Goal: Task Accomplishment & Management: Manage account settings

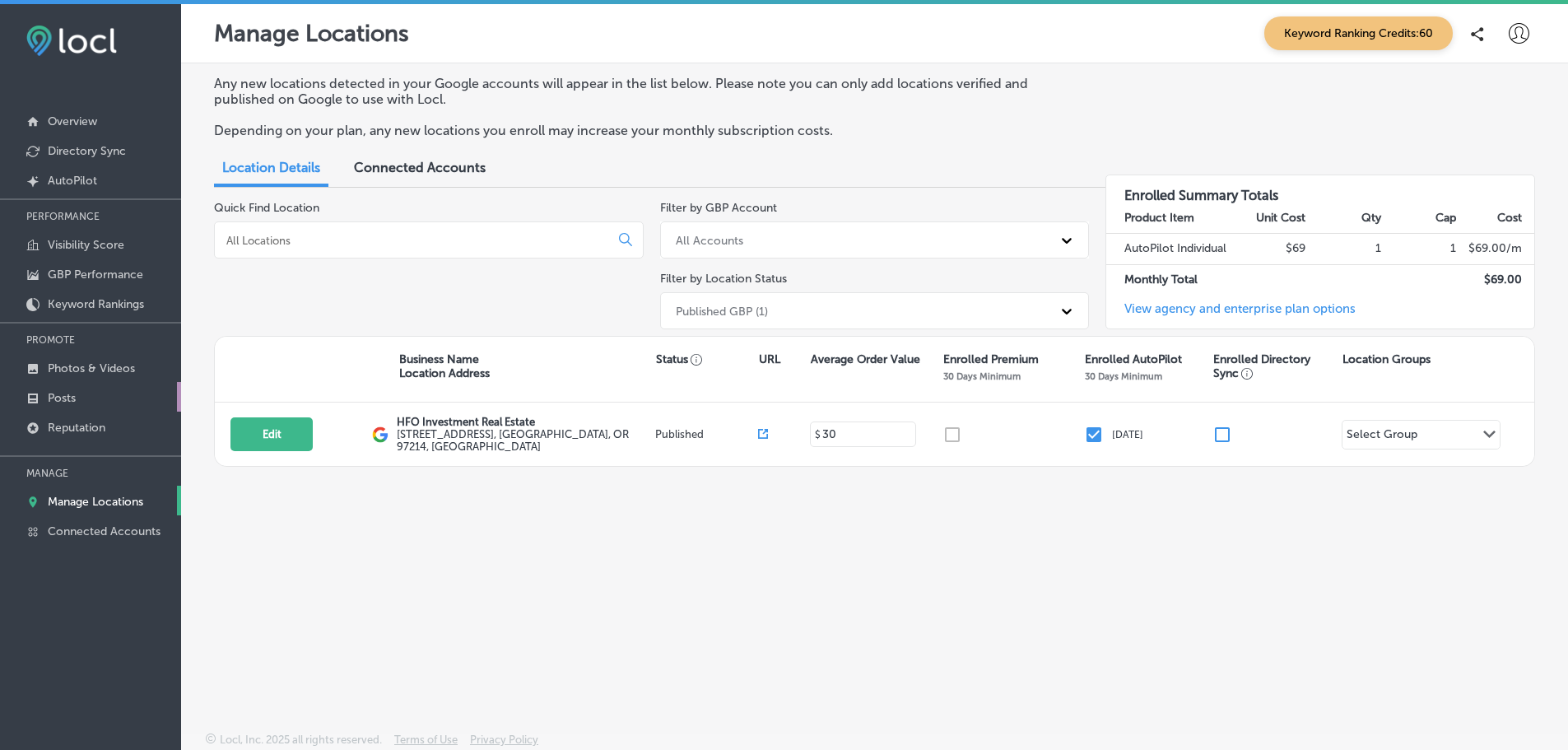
click at [71, 401] on p "Posts" at bounding box center [61, 398] width 28 height 14
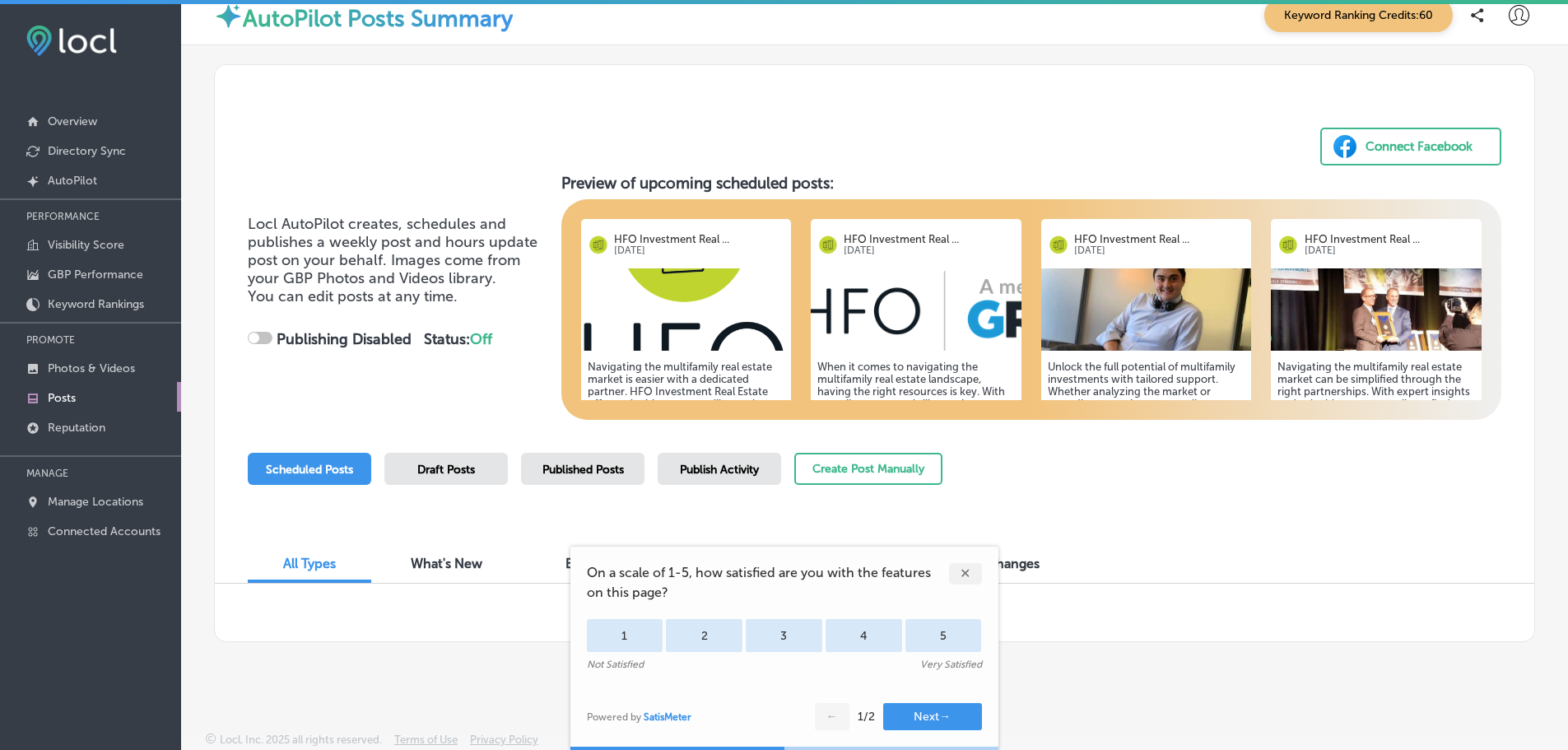
scroll to position [4, 0]
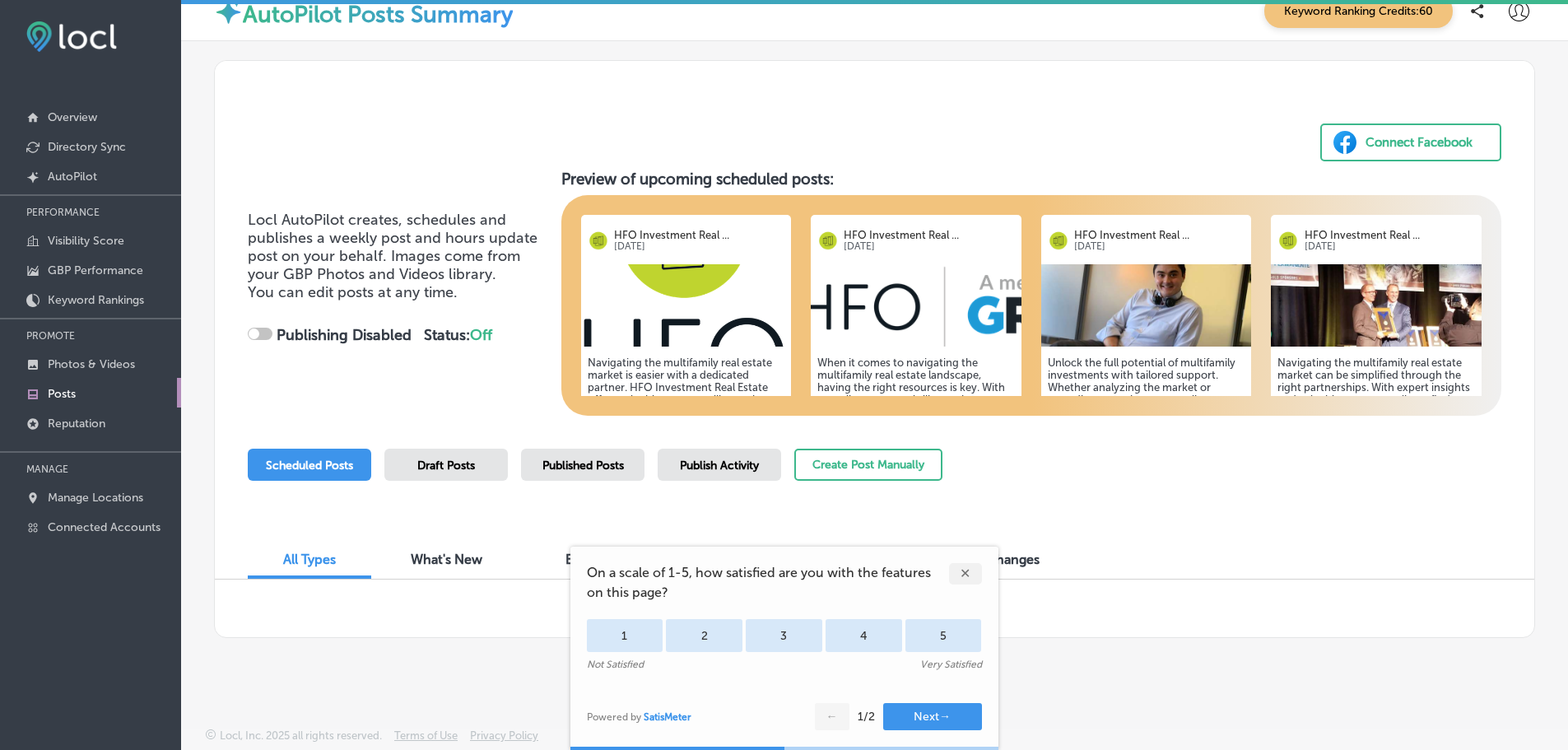
click at [959, 573] on div "✕" at bounding box center [965, 574] width 33 height 21
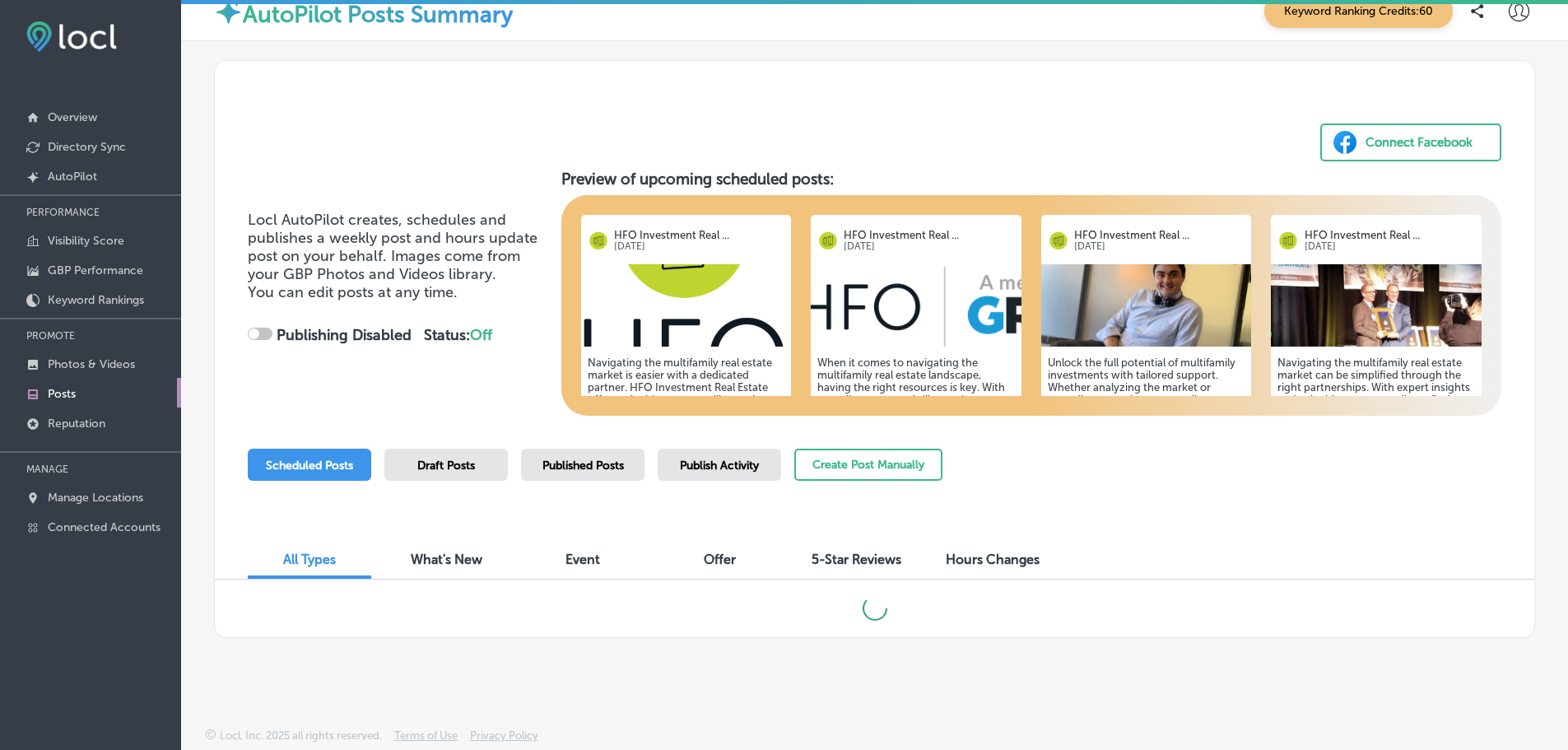
checkbox input "true"
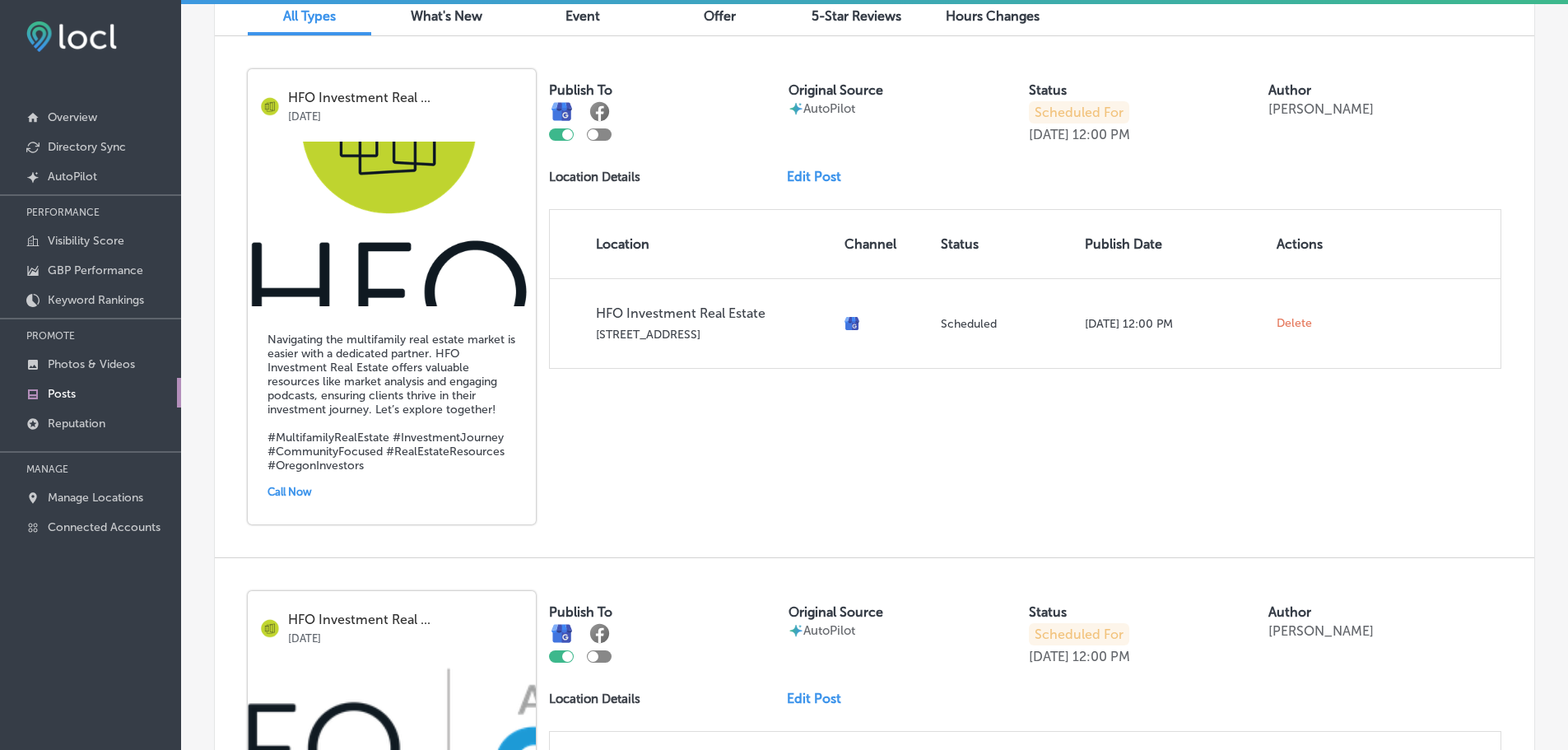
scroll to position [546, 0]
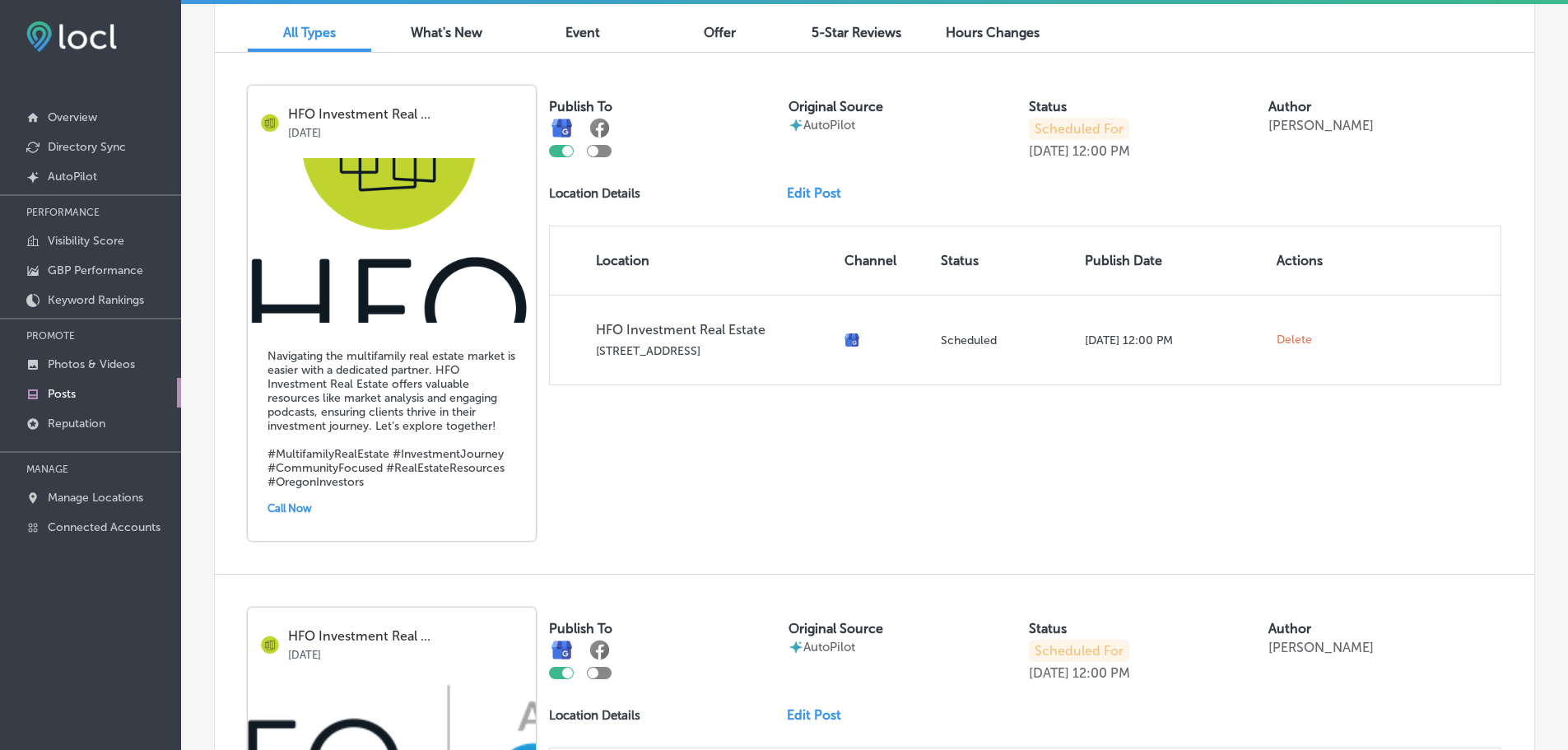
click at [418, 184] on img at bounding box center [391, 241] width 288 height 165
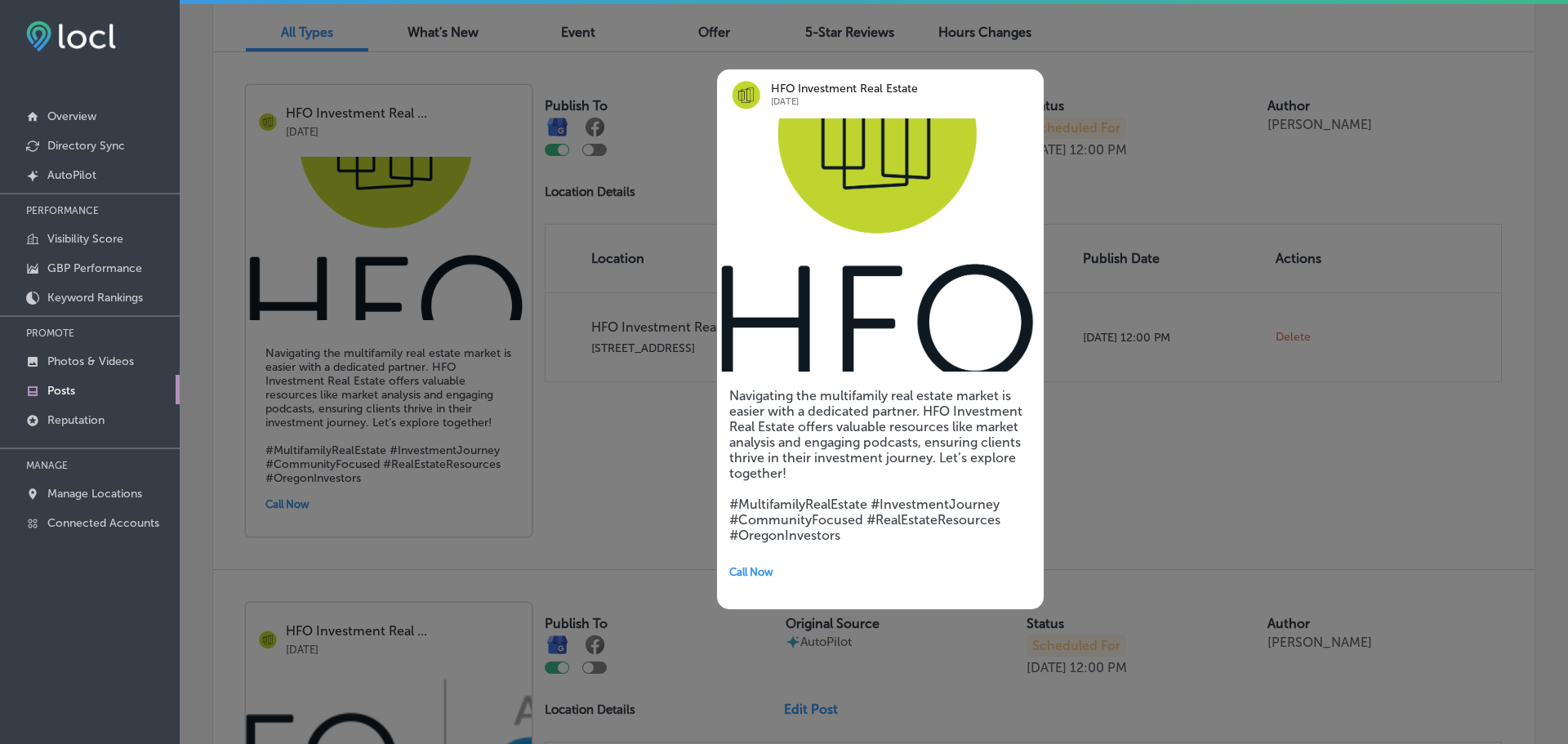
click at [806, 216] on img at bounding box center [880, 245] width 327 height 253
click at [1208, 86] on div at bounding box center [784, 372] width 1568 height 744
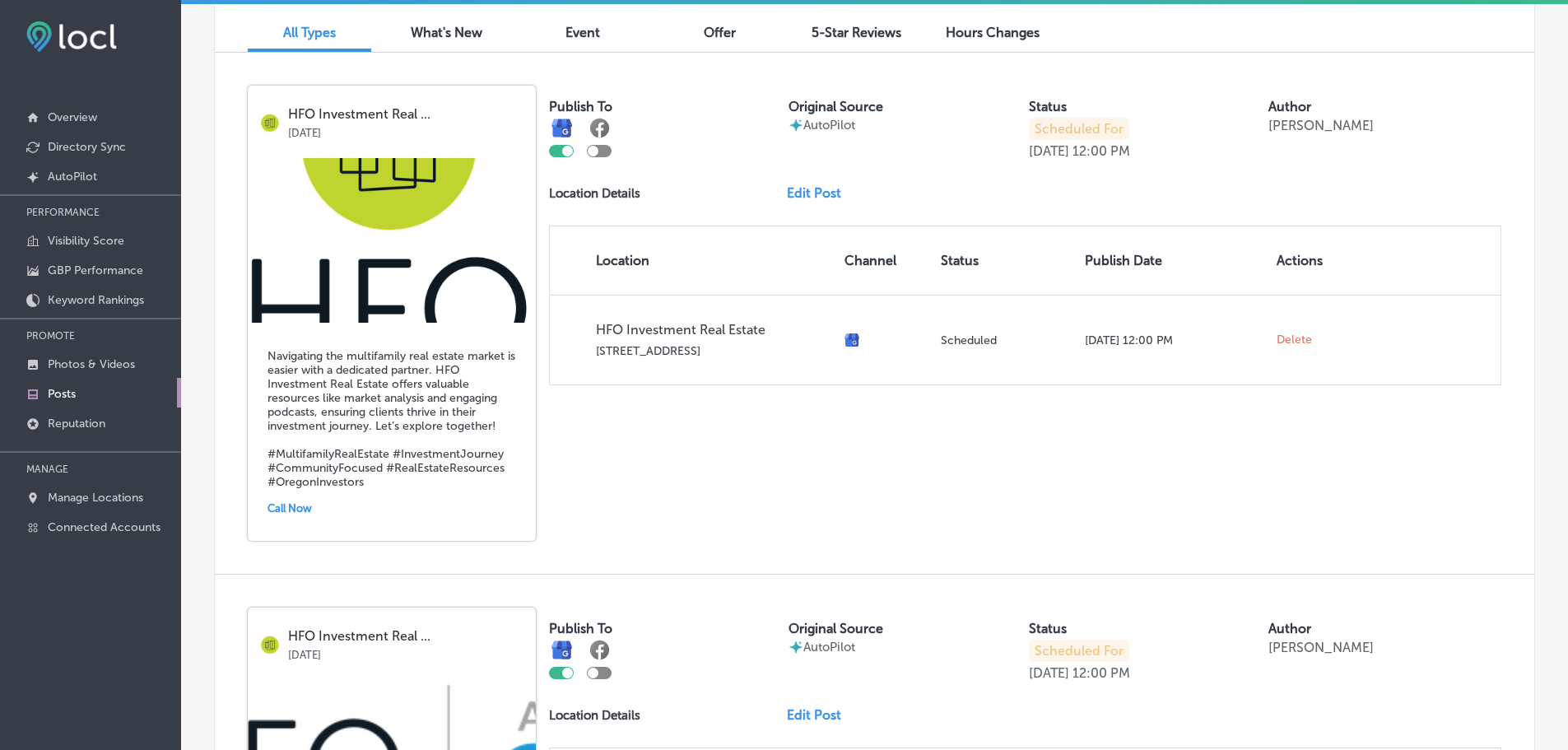
click at [674, 464] on div "HFO Investment Real ... [DATE] Navigating the multifamily real estate market is…" at bounding box center [874, 313] width 1319 height 521
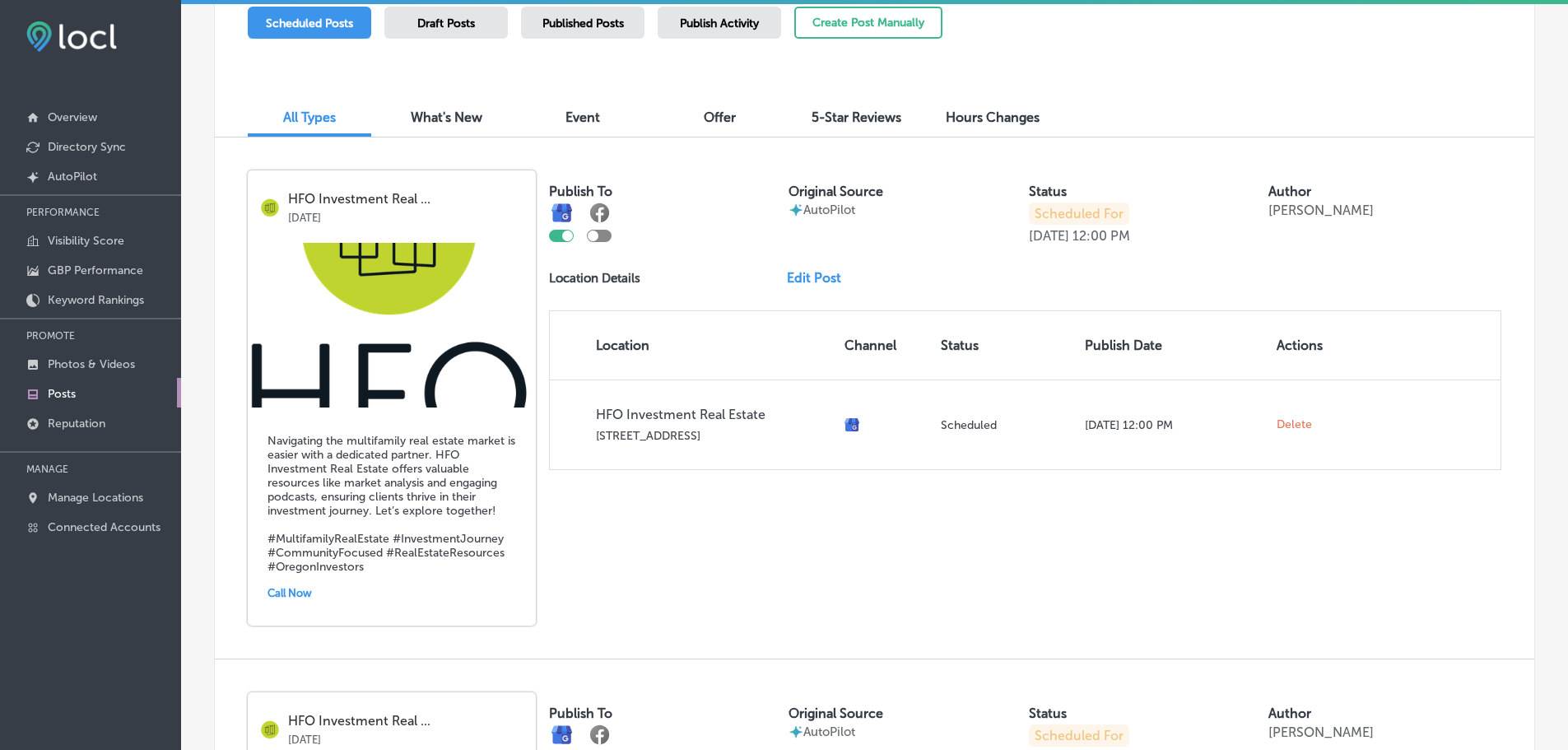
scroll to position [381, 0]
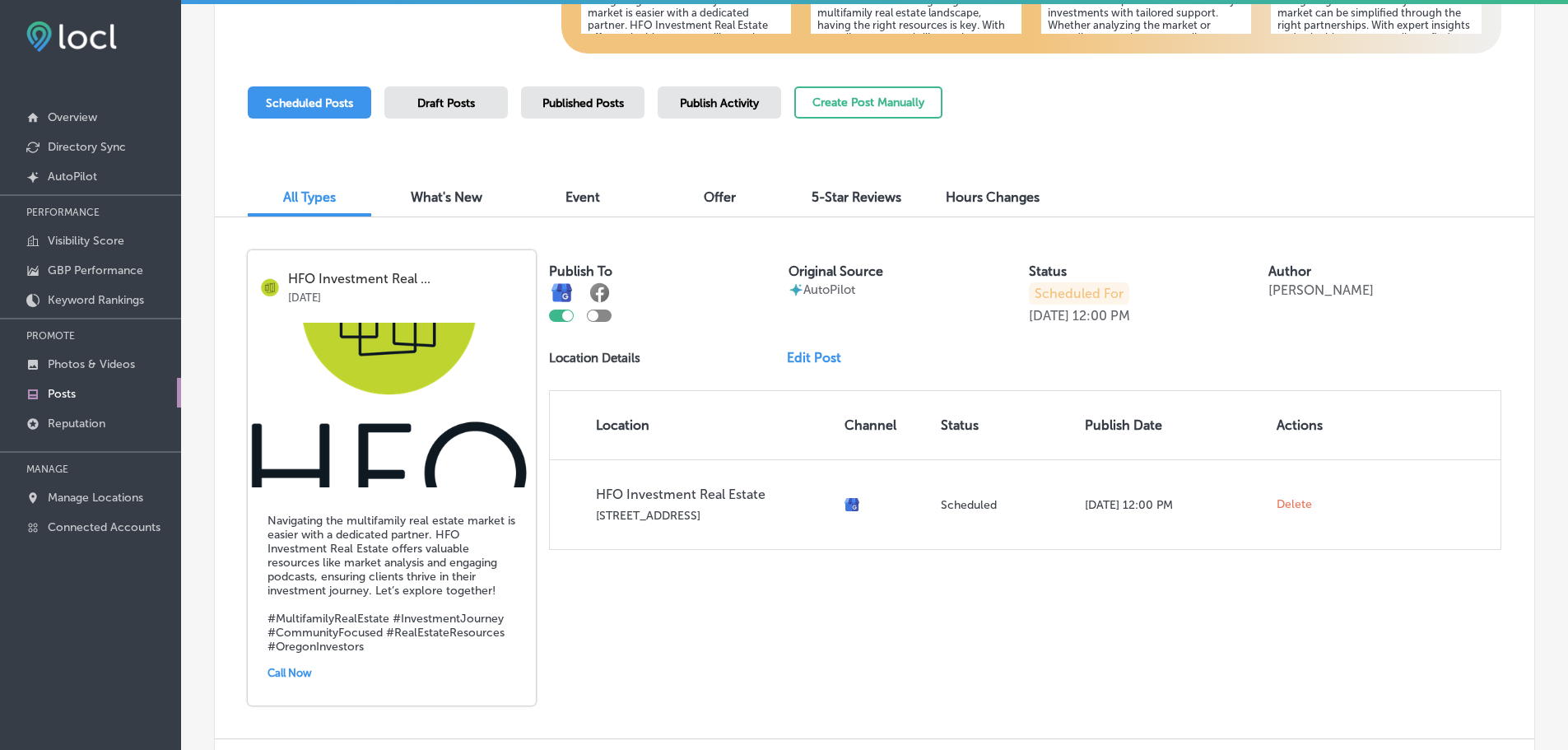
click at [801, 363] on link "Edit Post" at bounding box center [820, 358] width 67 height 15
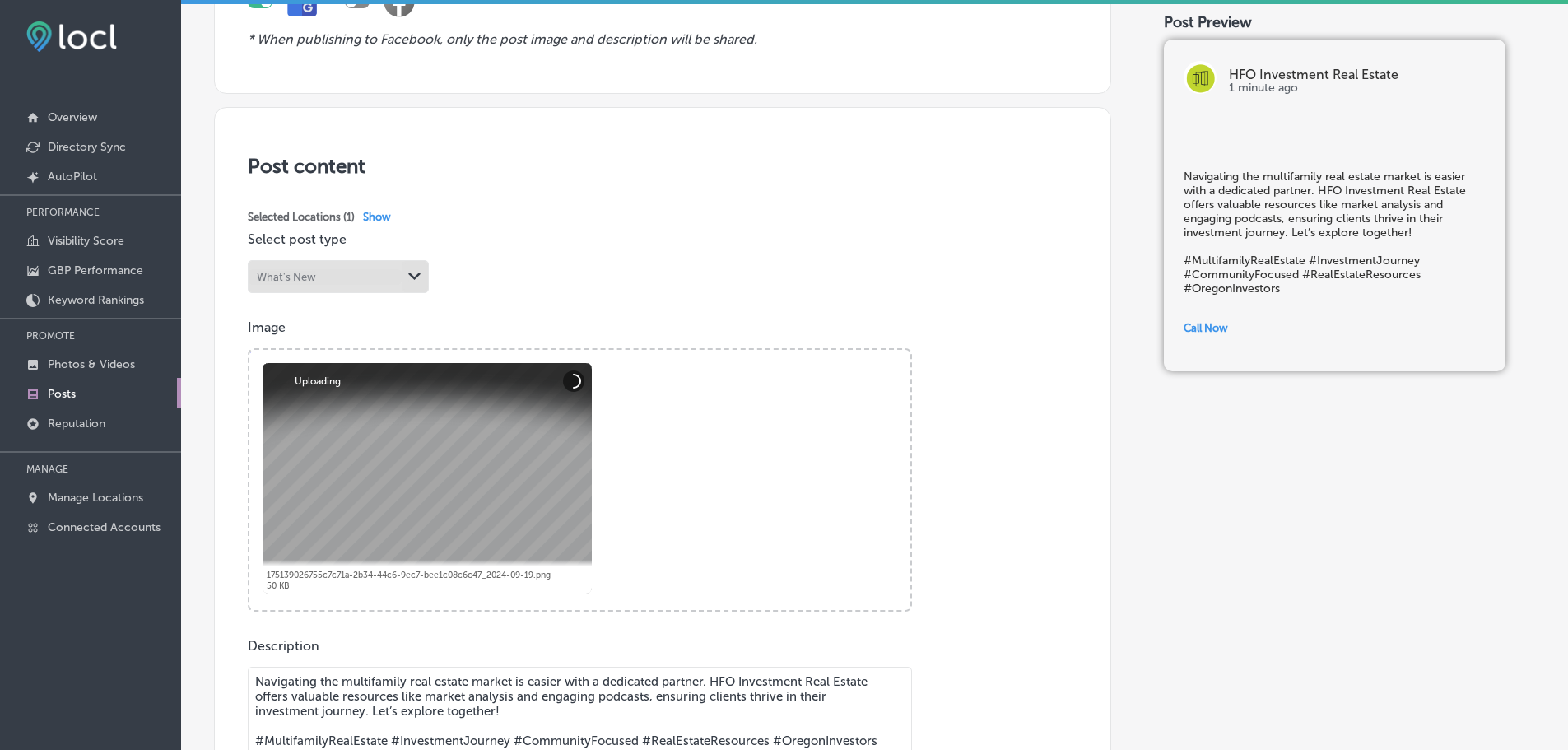
scroll to position [246, 0]
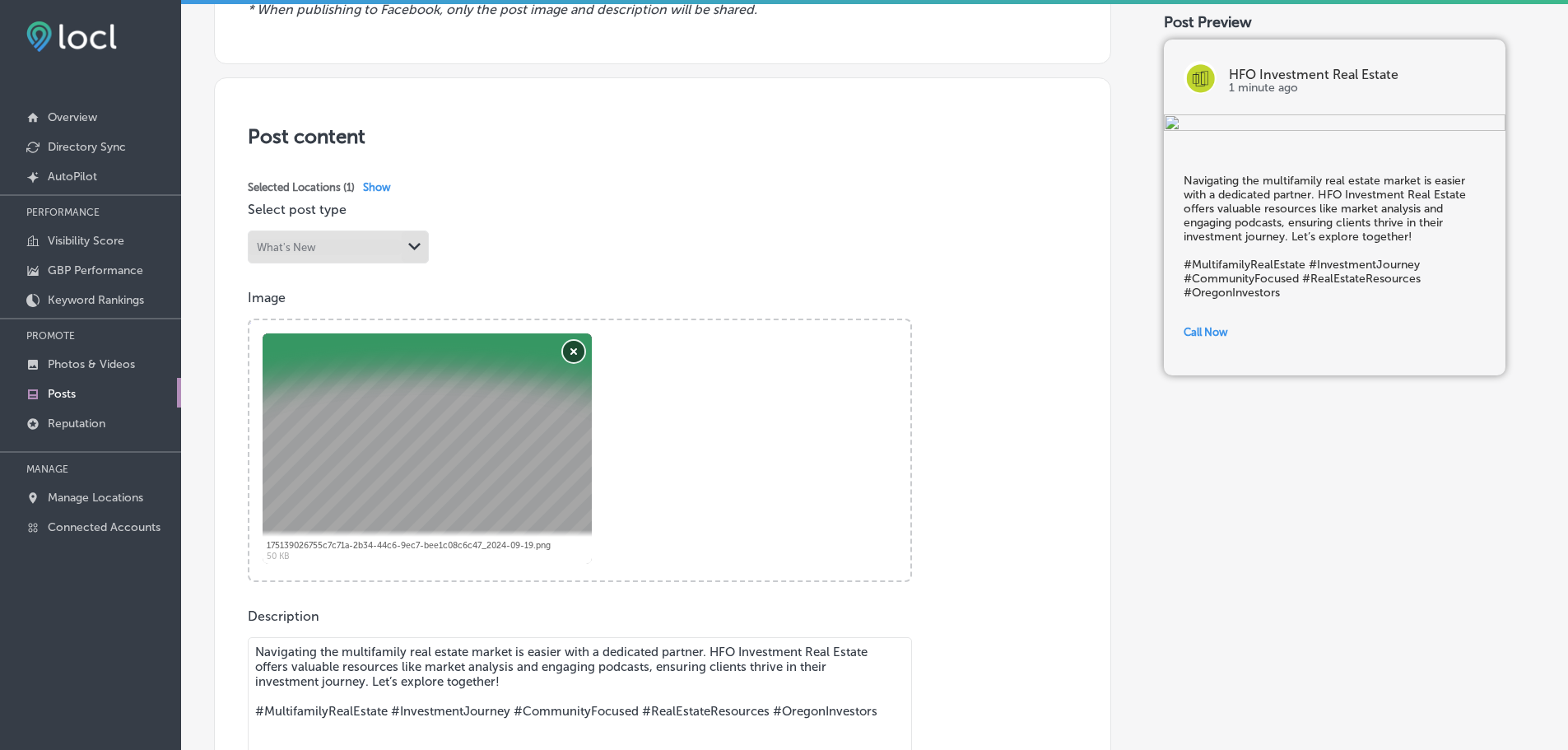
click at [578, 345] on button "Remove" at bounding box center [573, 351] width 21 height 21
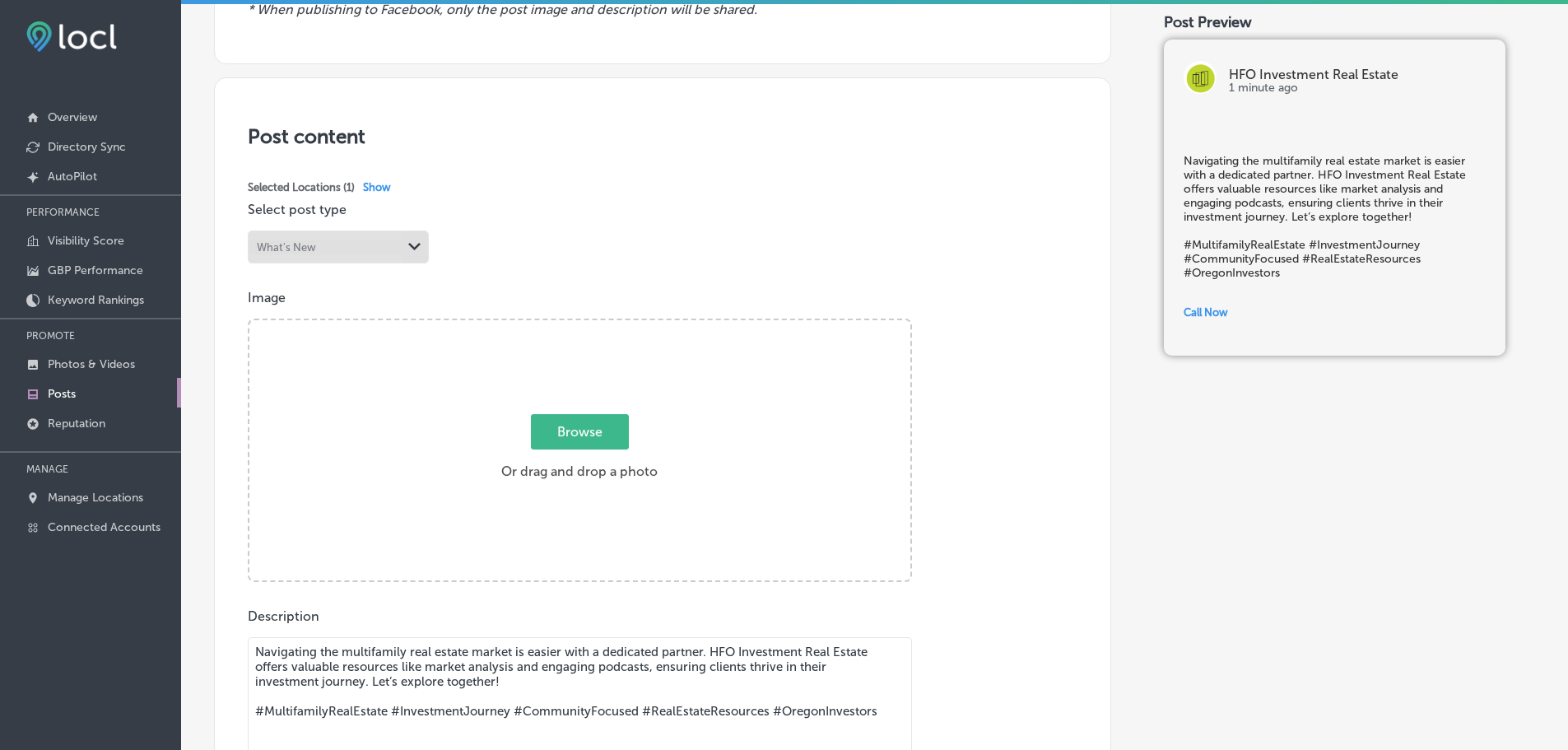
click at [580, 433] on span "Browse" at bounding box center [579, 432] width 98 height 35
click at [580, 325] on input "Browse Or drag and drop a photo" at bounding box center [579, 322] width 661 height 5
click at [361, 249] on div "What's New" at bounding box center [325, 247] width 153 height 15
click at [113, 360] on p "Photos & Videos" at bounding box center [91, 363] width 87 height 14
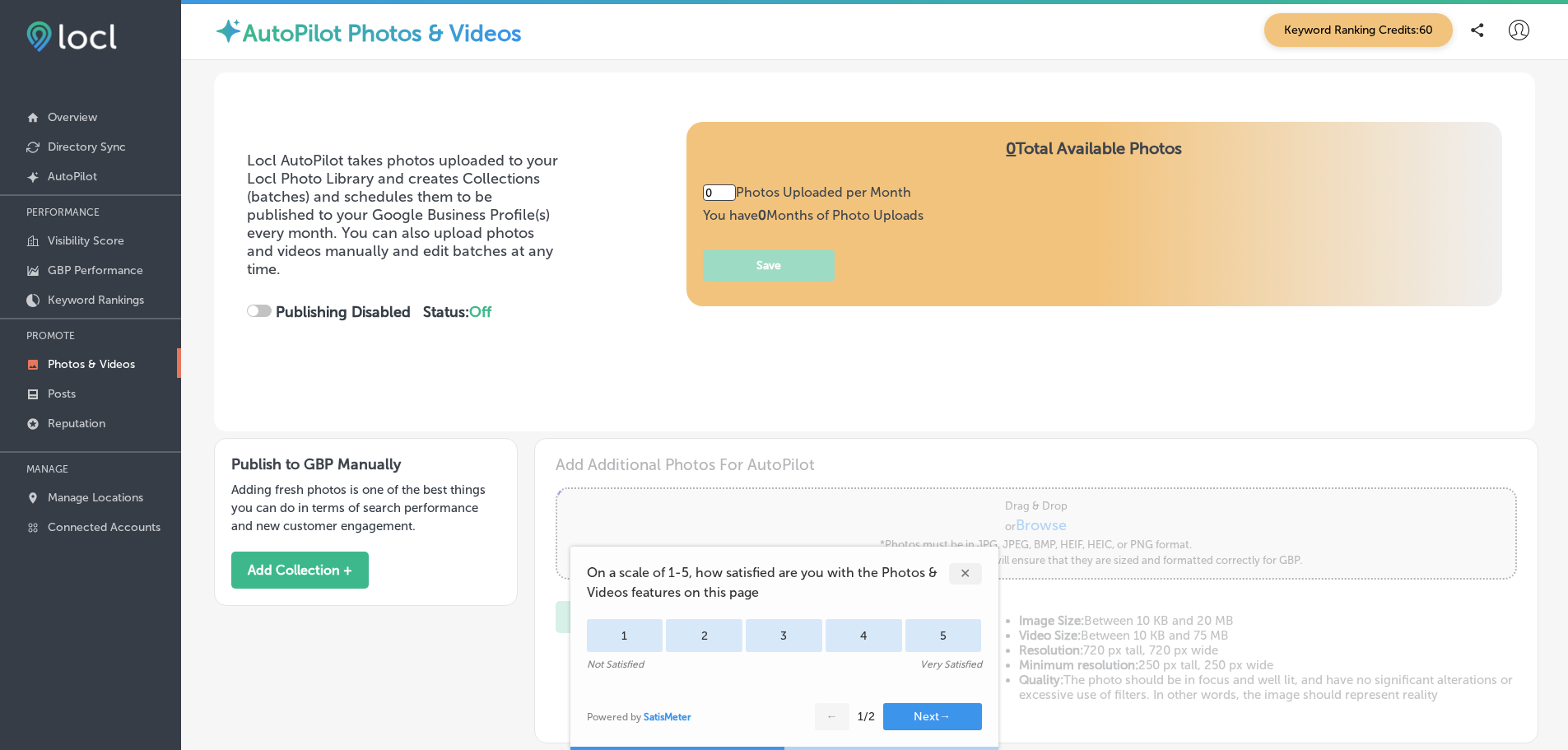
type input "5"
checkbox input "true"
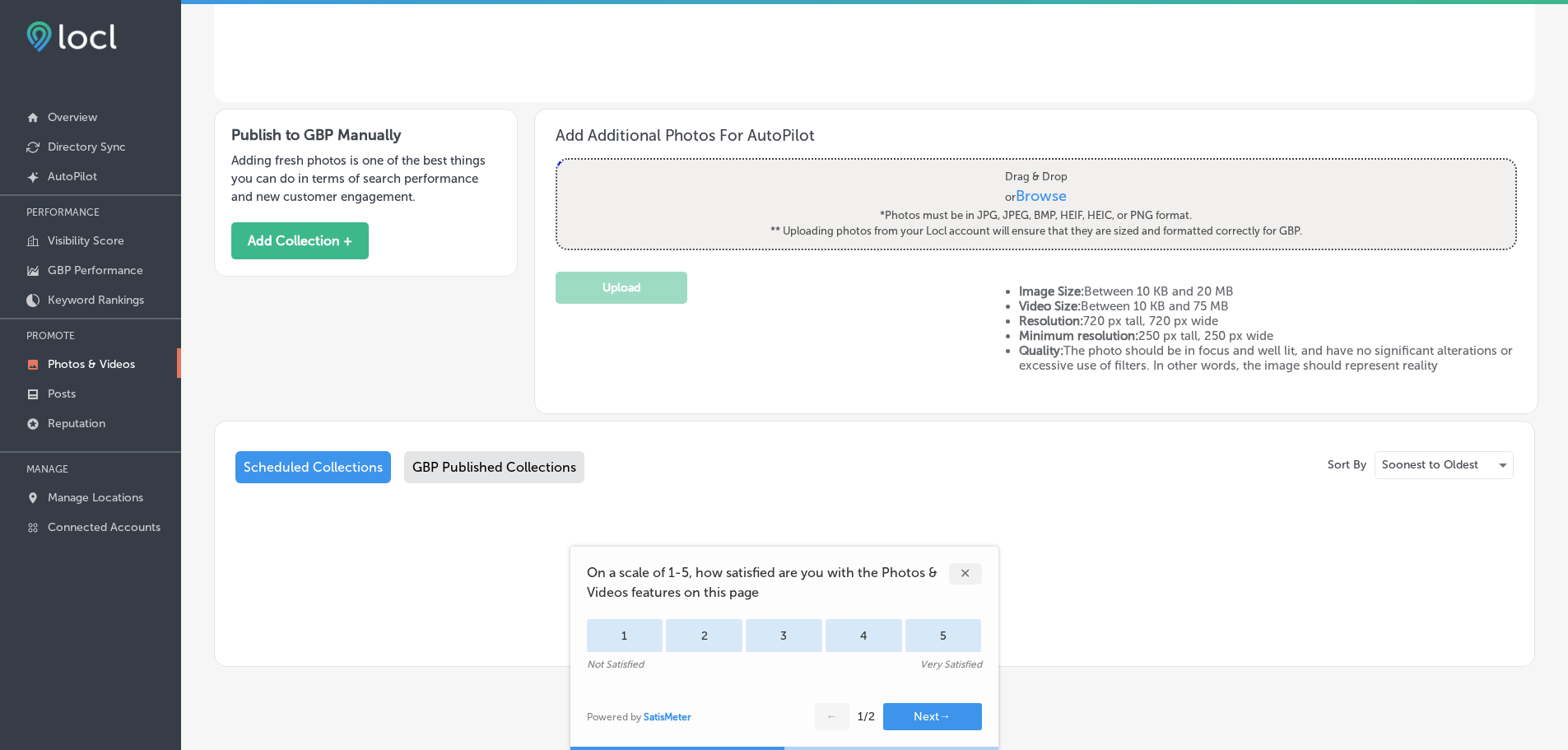
scroll to position [357, 0]
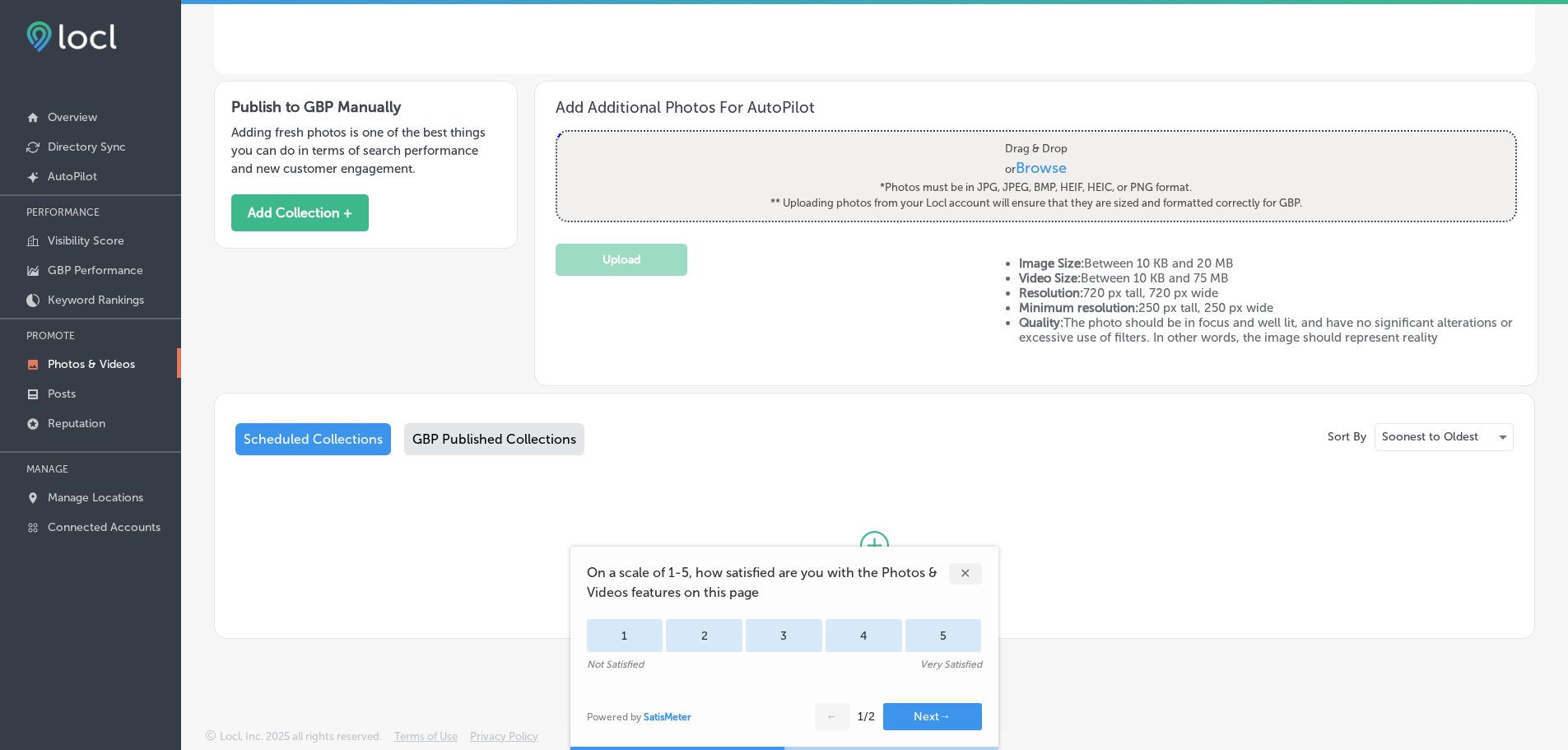
click at [952, 572] on div "✕" at bounding box center [965, 574] width 33 height 21
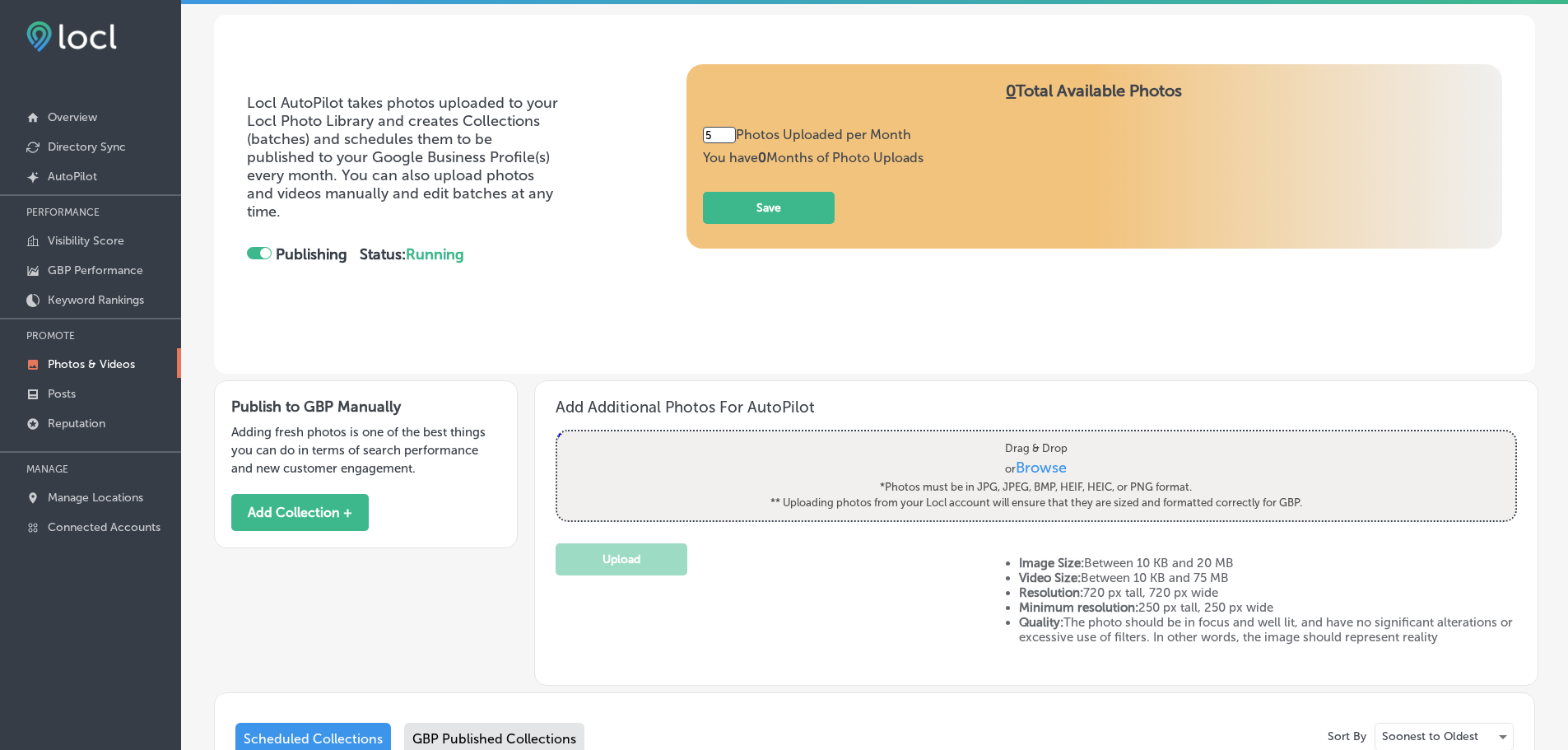
scroll to position [28, 0]
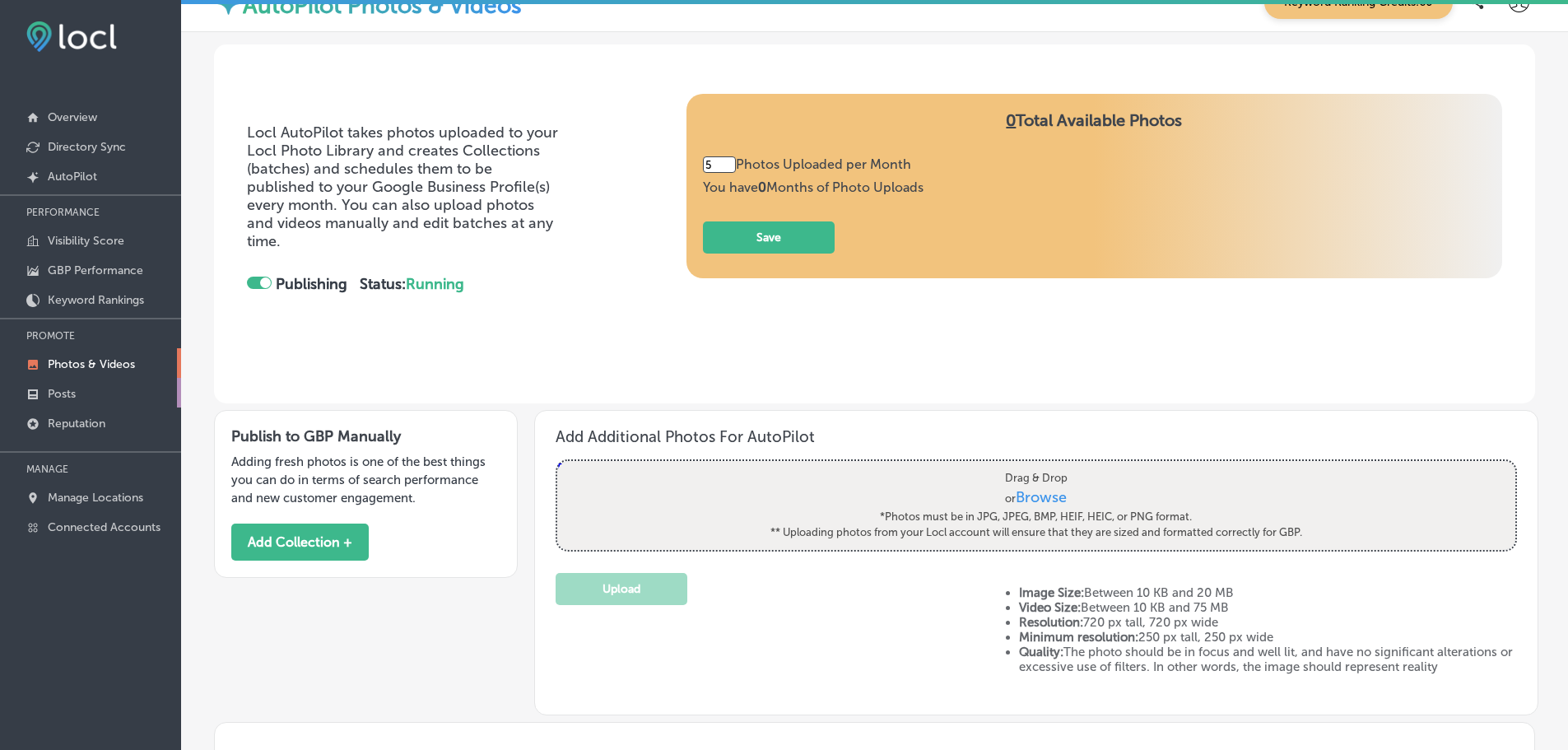
click at [44, 382] on link "Posts" at bounding box center [90, 392] width 181 height 30
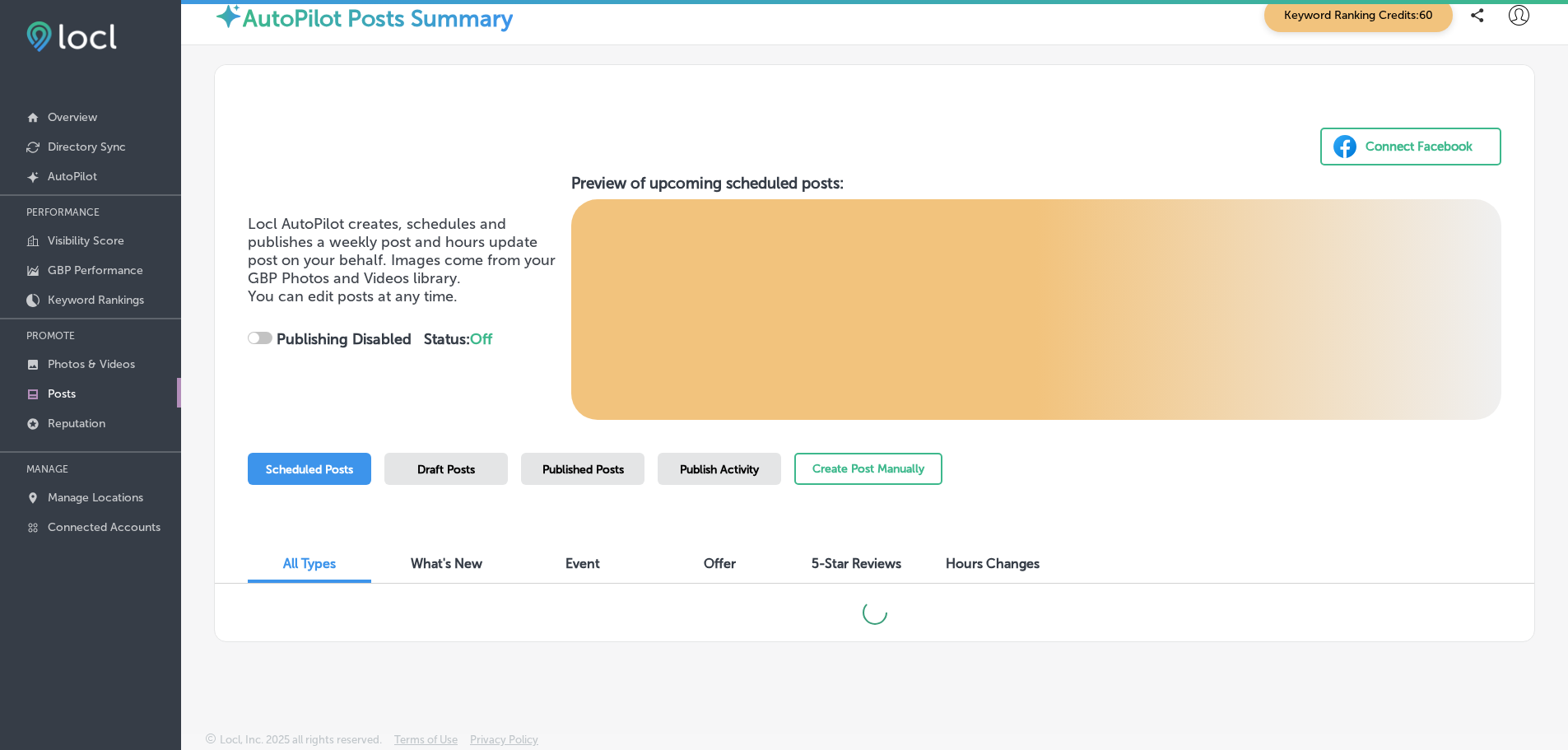
scroll to position [19, 0]
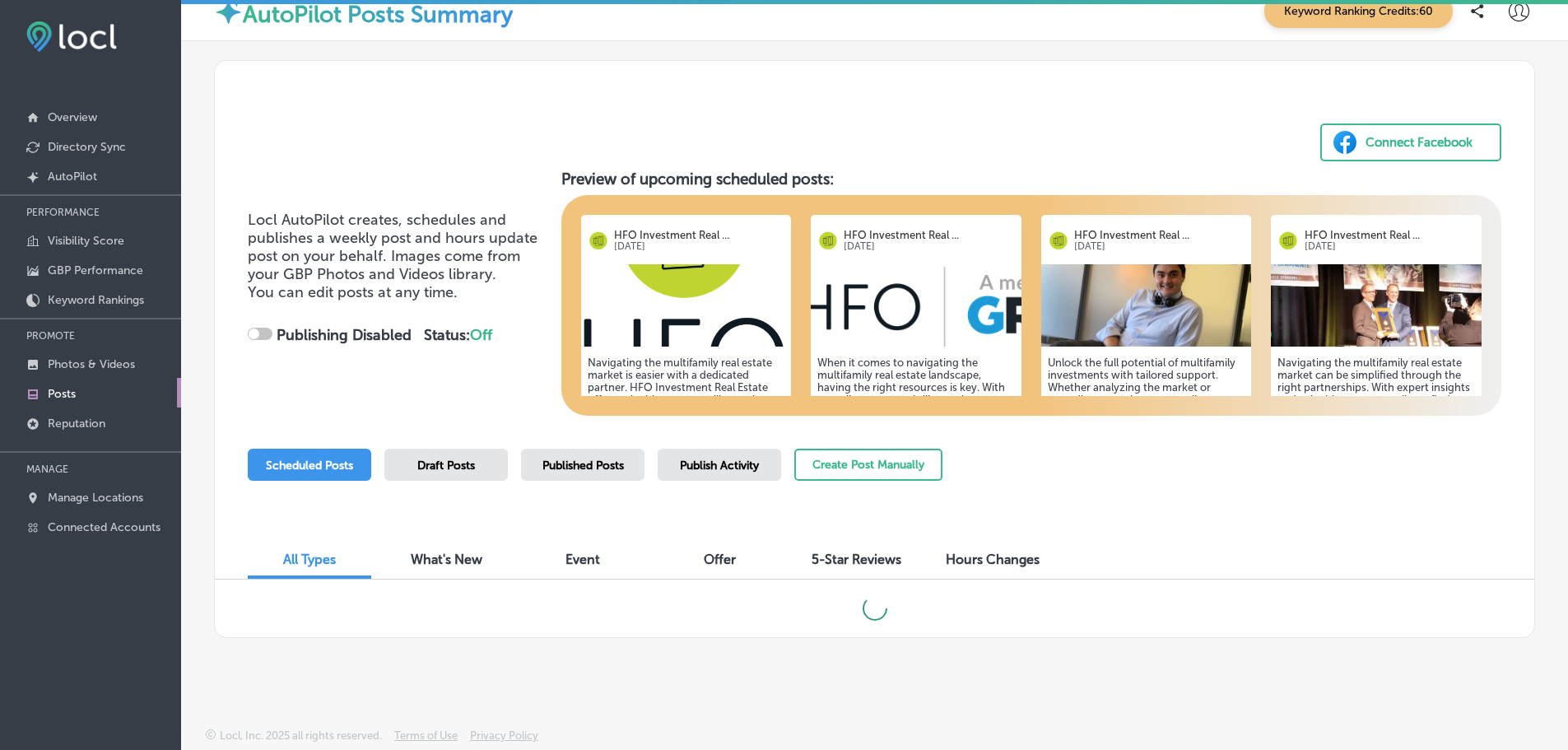
checkbox input "true"
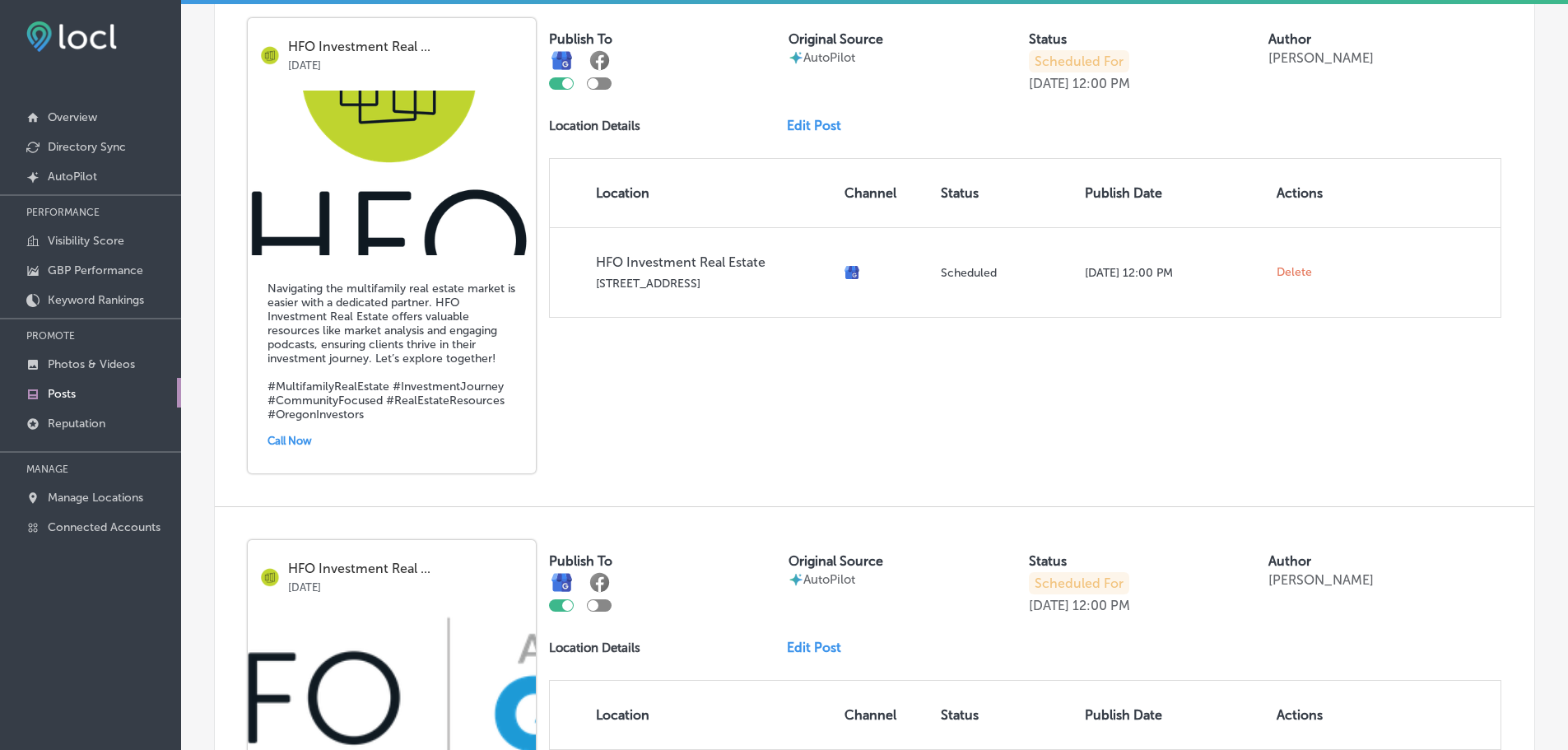
scroll to position [595, 0]
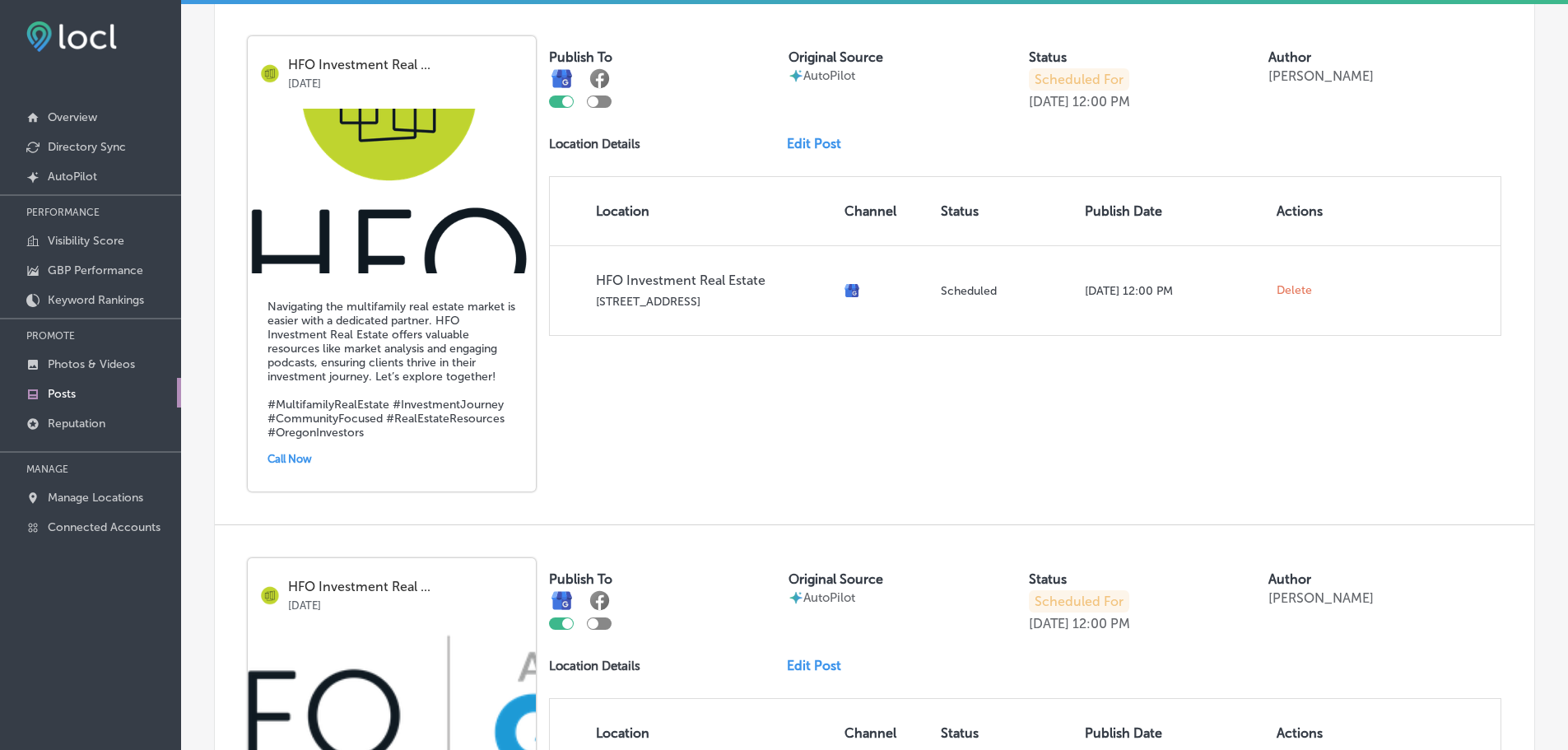
click at [824, 142] on link "Edit Post" at bounding box center [820, 144] width 67 height 15
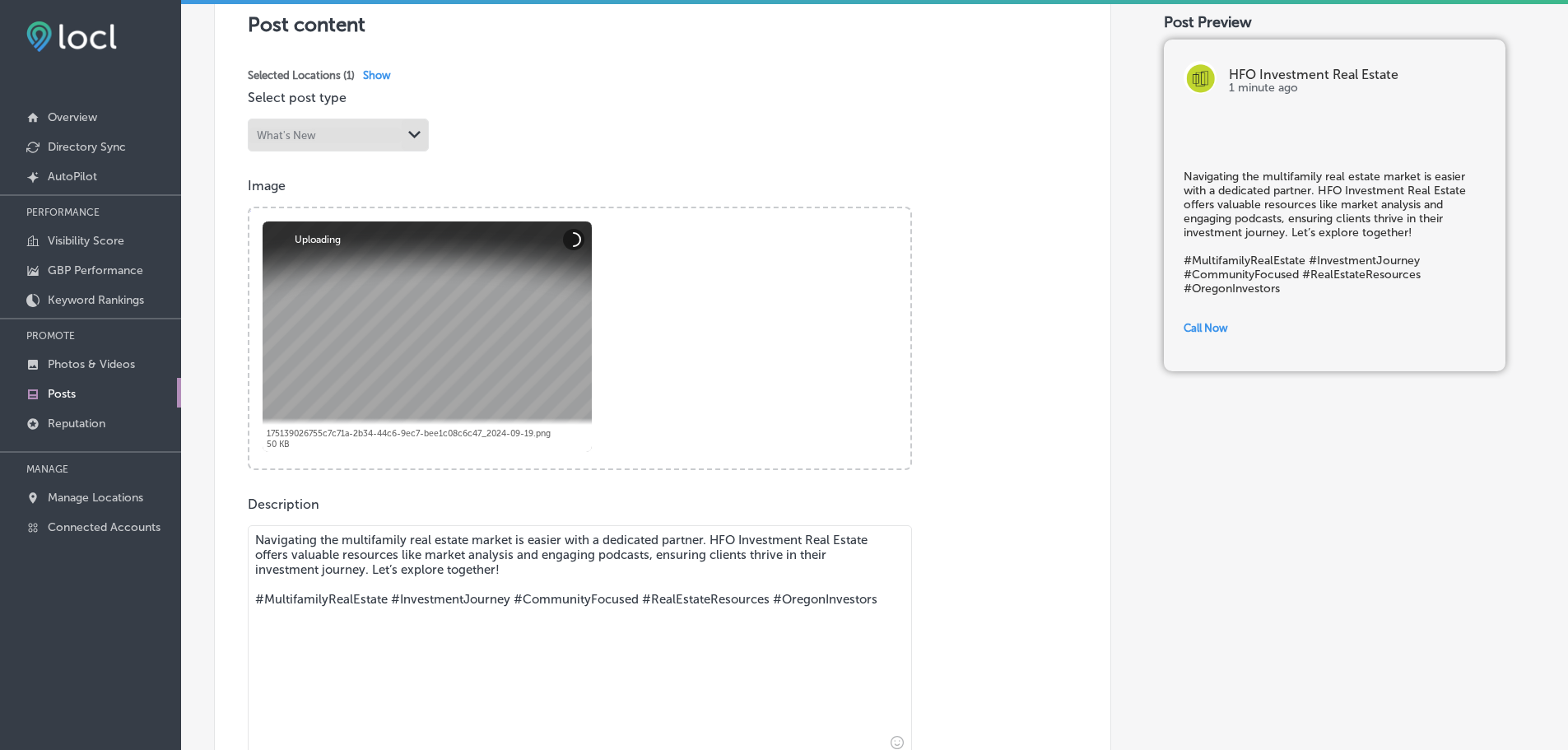
scroll to position [658, 0]
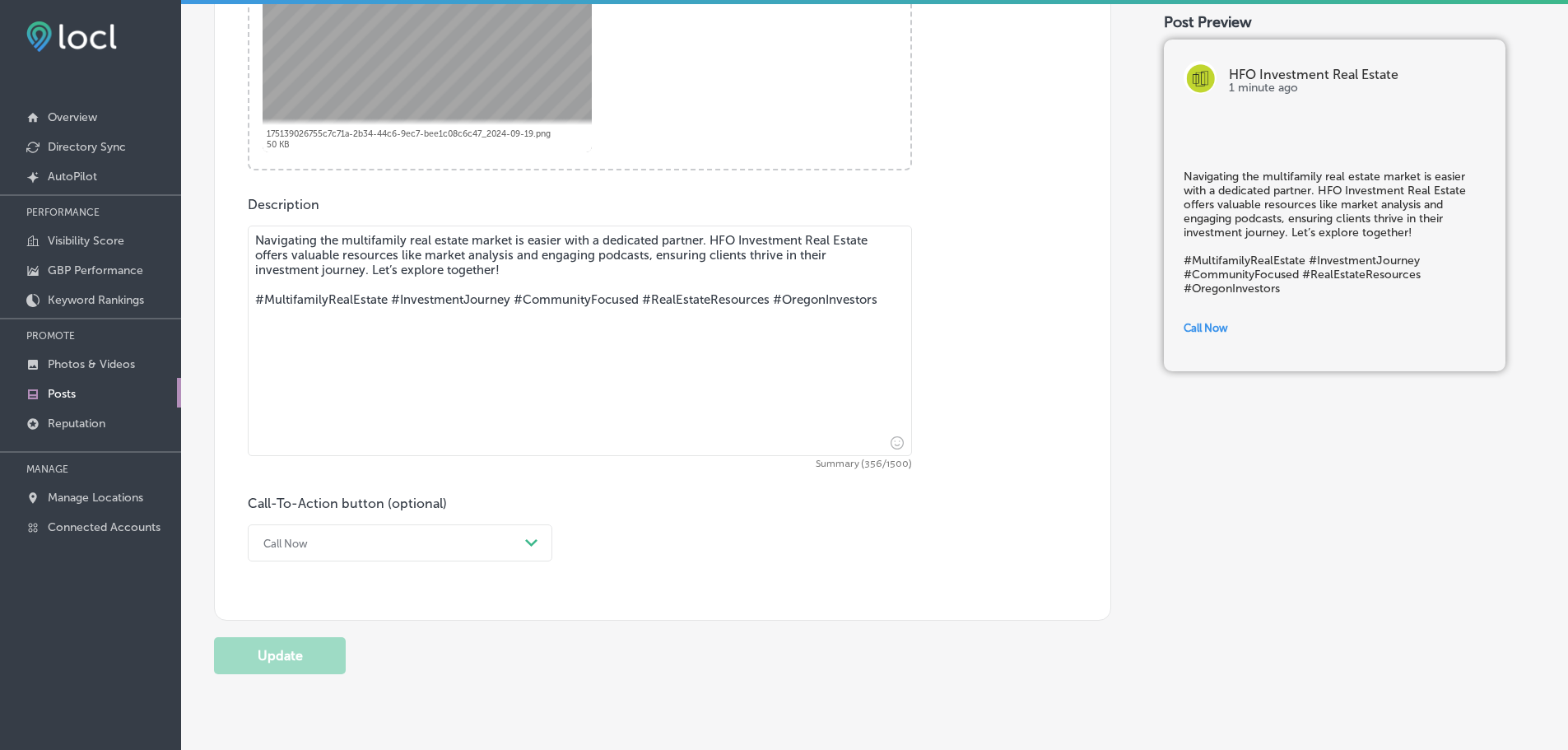
click at [423, 248] on textarea "Navigating the multifamily real estate market is easier with a dedicated partne…" at bounding box center [579, 340] width 664 height 230
drag, startPoint x: 494, startPoint y: 322, endPoint x: 149, endPoint y: 214, distance: 361.5
click at [149, 214] on div "iconmonstr-menu-thin copy Created with Sketch. Overview Directory Sync Created …" at bounding box center [784, 375] width 1568 height 750
click at [462, 264] on textarea "Navigating the multifamily real estate market is easier with a dedicated partne…" at bounding box center [579, 340] width 664 height 230
click at [486, 285] on textarea "Navigating the multifamily real estate market is easier with a dedicated partne…" at bounding box center [579, 340] width 664 height 230
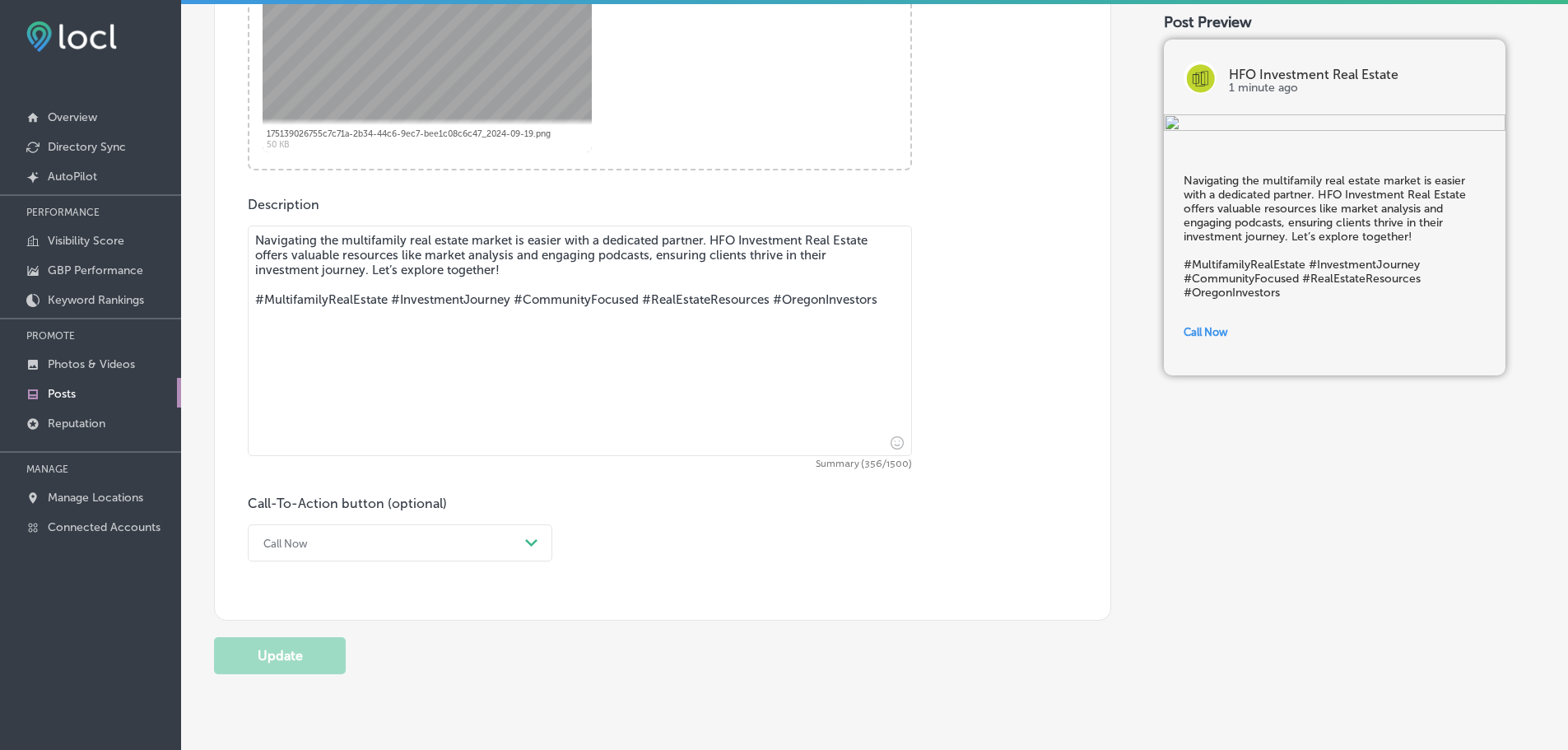
drag, startPoint x: 527, startPoint y: 274, endPoint x: 205, endPoint y: 223, distance: 326.0
click at [205, 223] on div "Back Published To * When publishing to Facebook, only the post image and descri…" at bounding box center [875, 59] width 1387 height 1318
paste textarea "Succeeding in the multifamily real estate market is easier with a dedicated par…"
type textarea "Succeeding in the multifamily real estate market is easier with a dedicated par…"
click at [299, 663] on button "Update" at bounding box center [279, 655] width 131 height 37
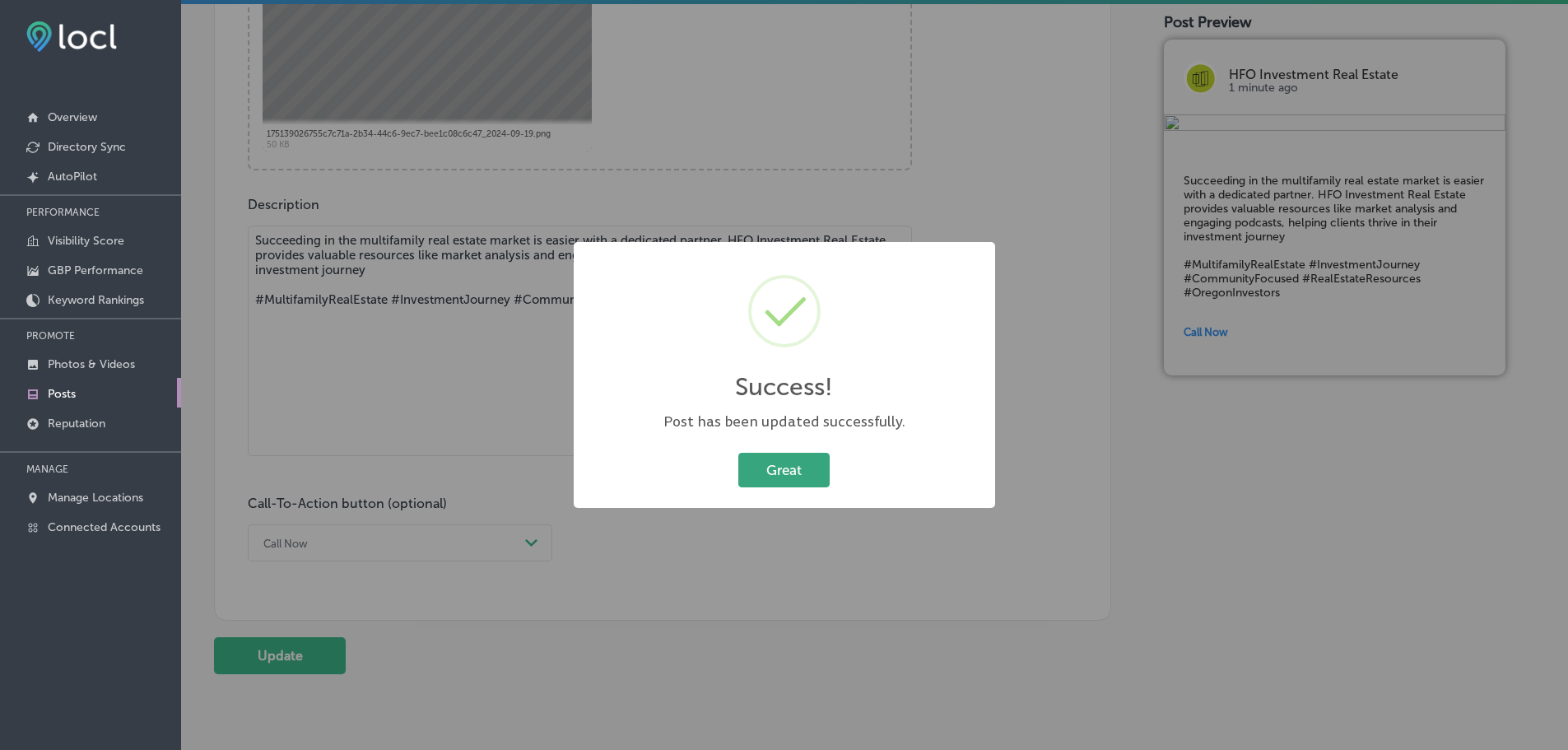
click at [788, 463] on button "Great" at bounding box center [784, 469] width 91 height 34
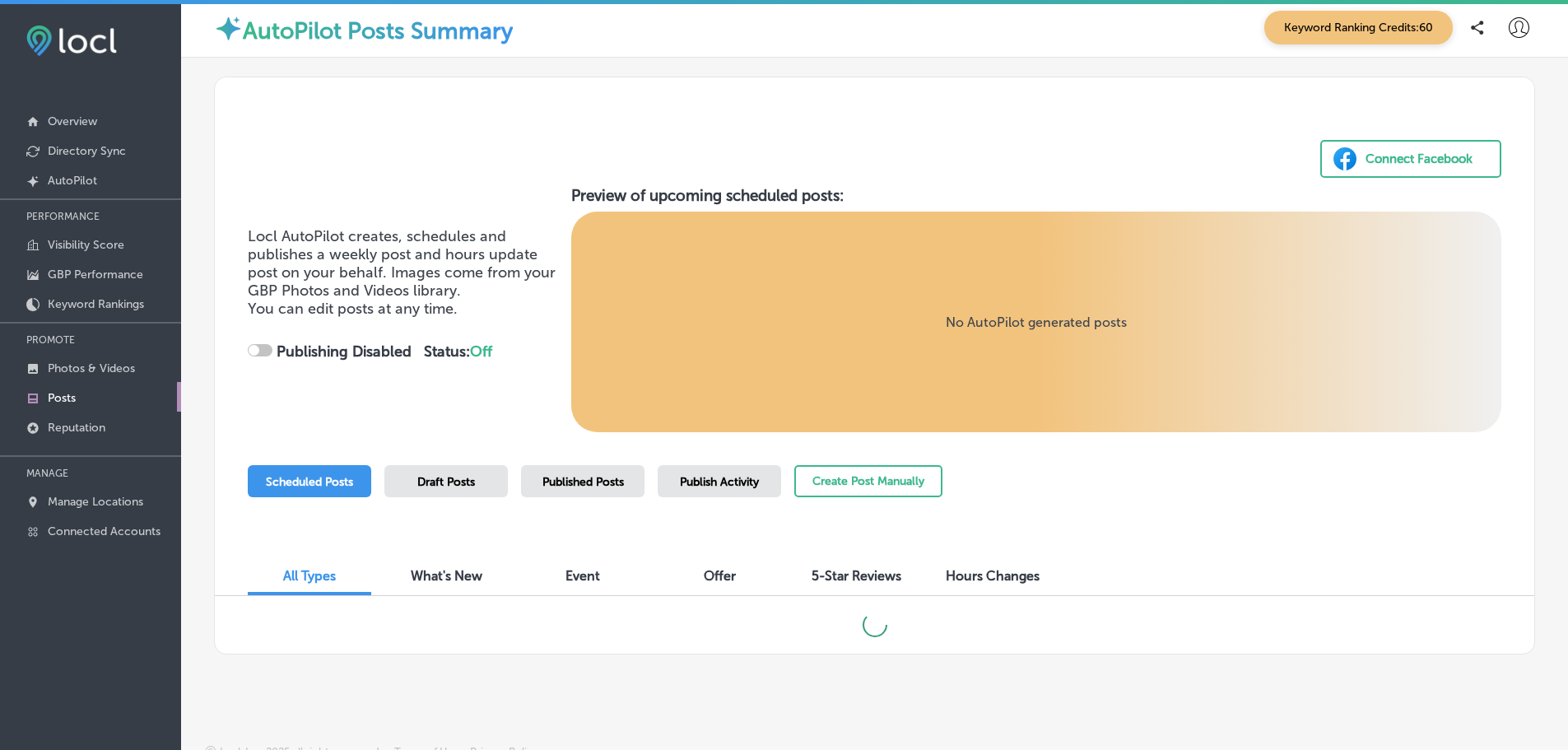
scroll to position [19, 0]
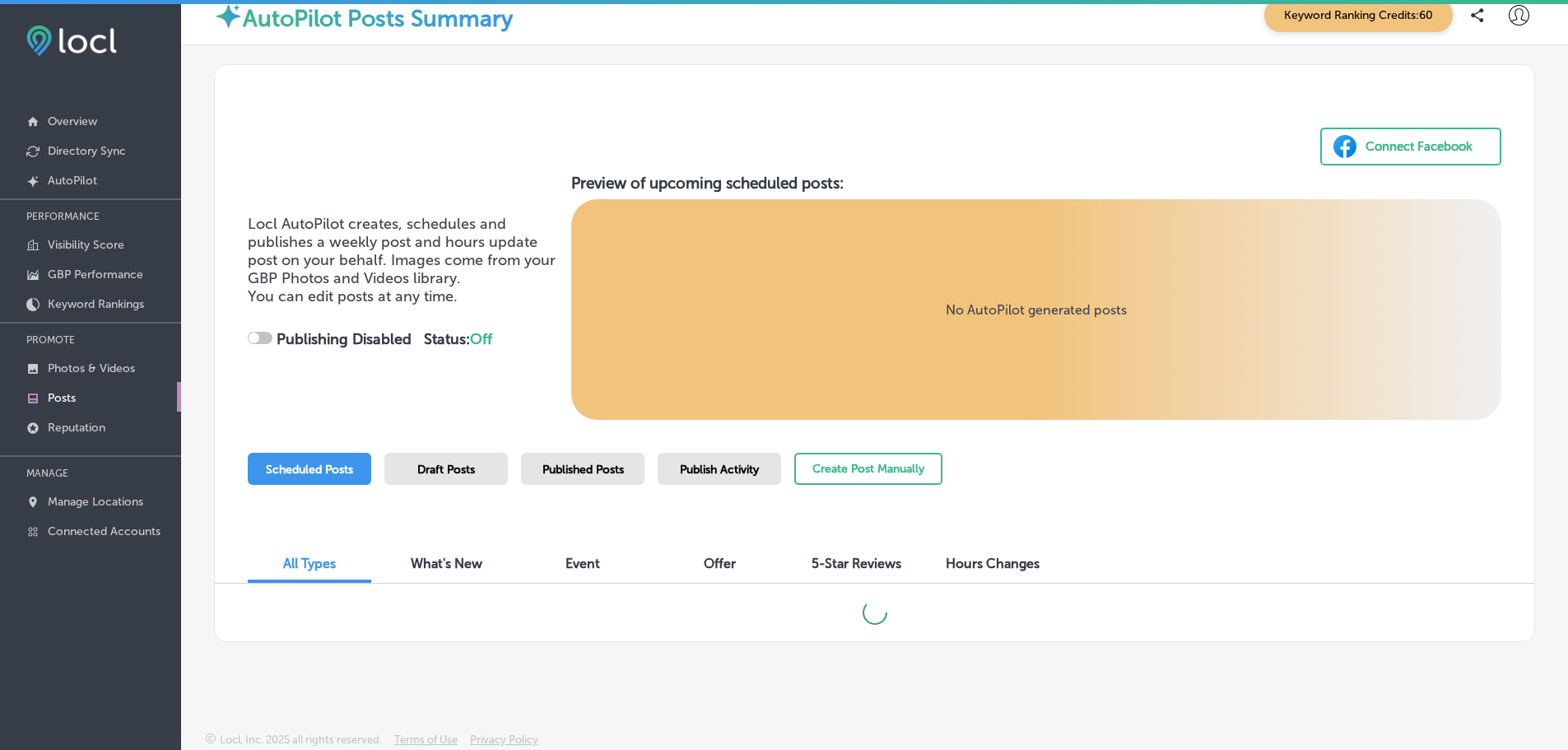
checkbox input "true"
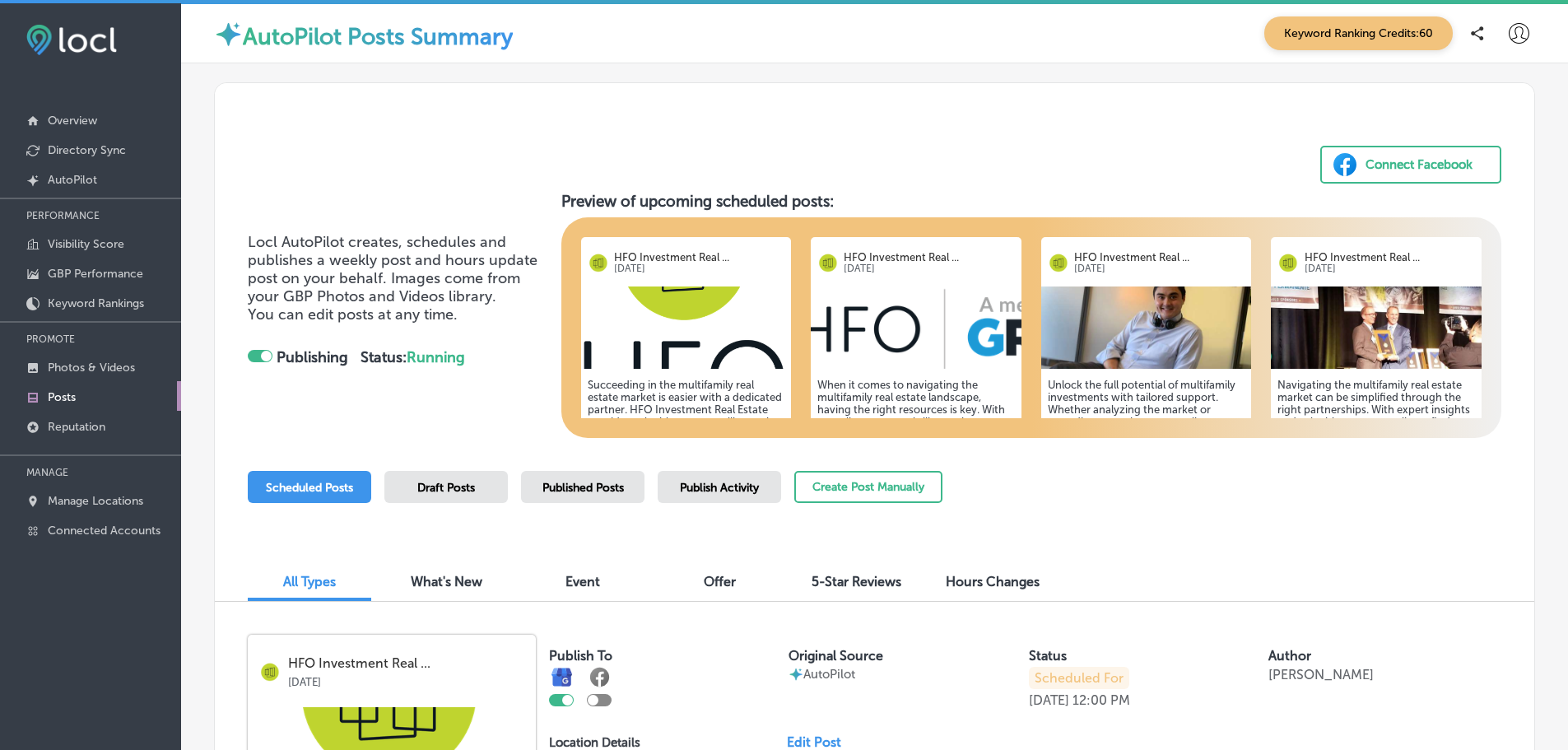
scroll to position [0, 0]
click at [1509, 42] on icon at bounding box center [1518, 34] width 20 height 20
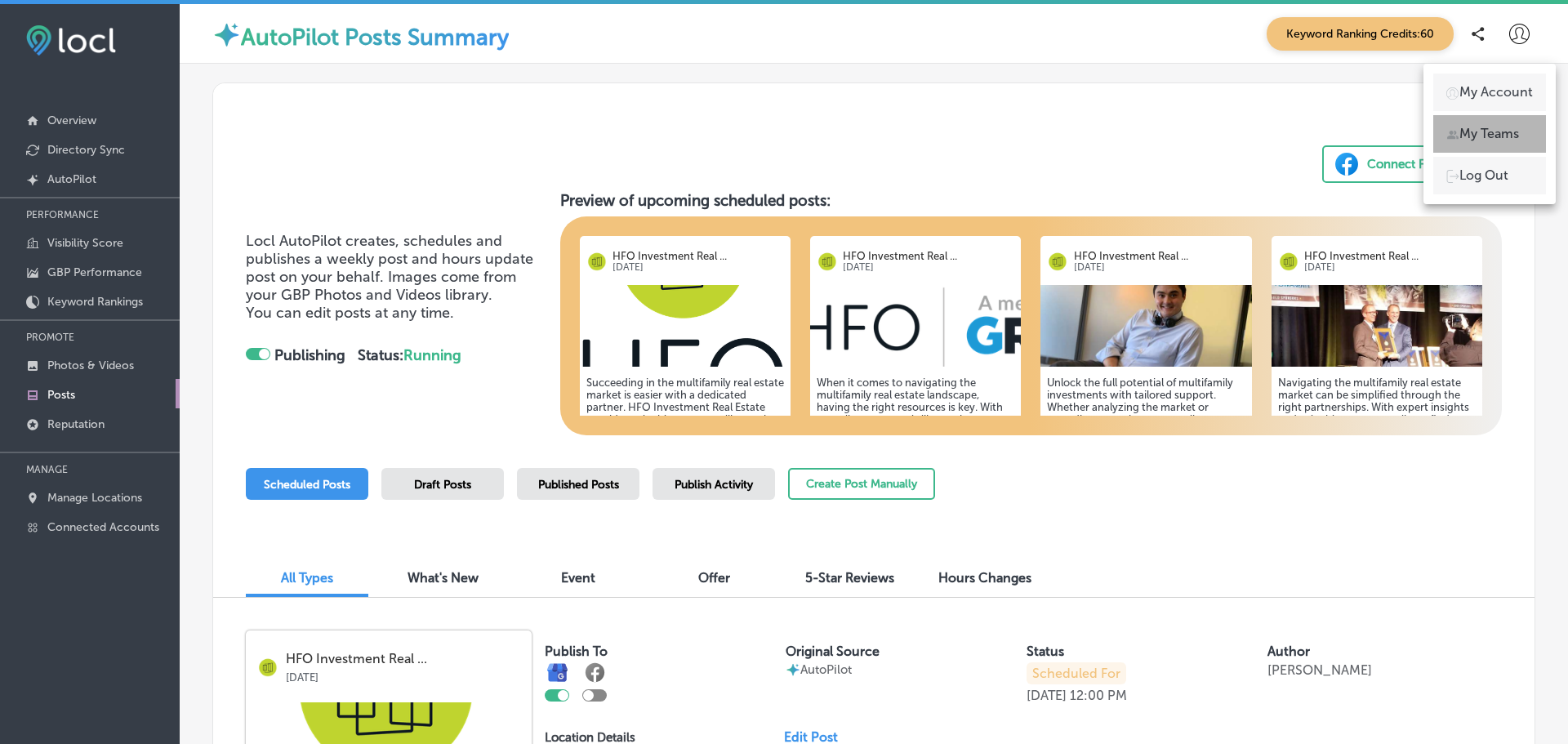
click at [1479, 130] on p "My Teams" at bounding box center [1489, 133] width 60 height 20
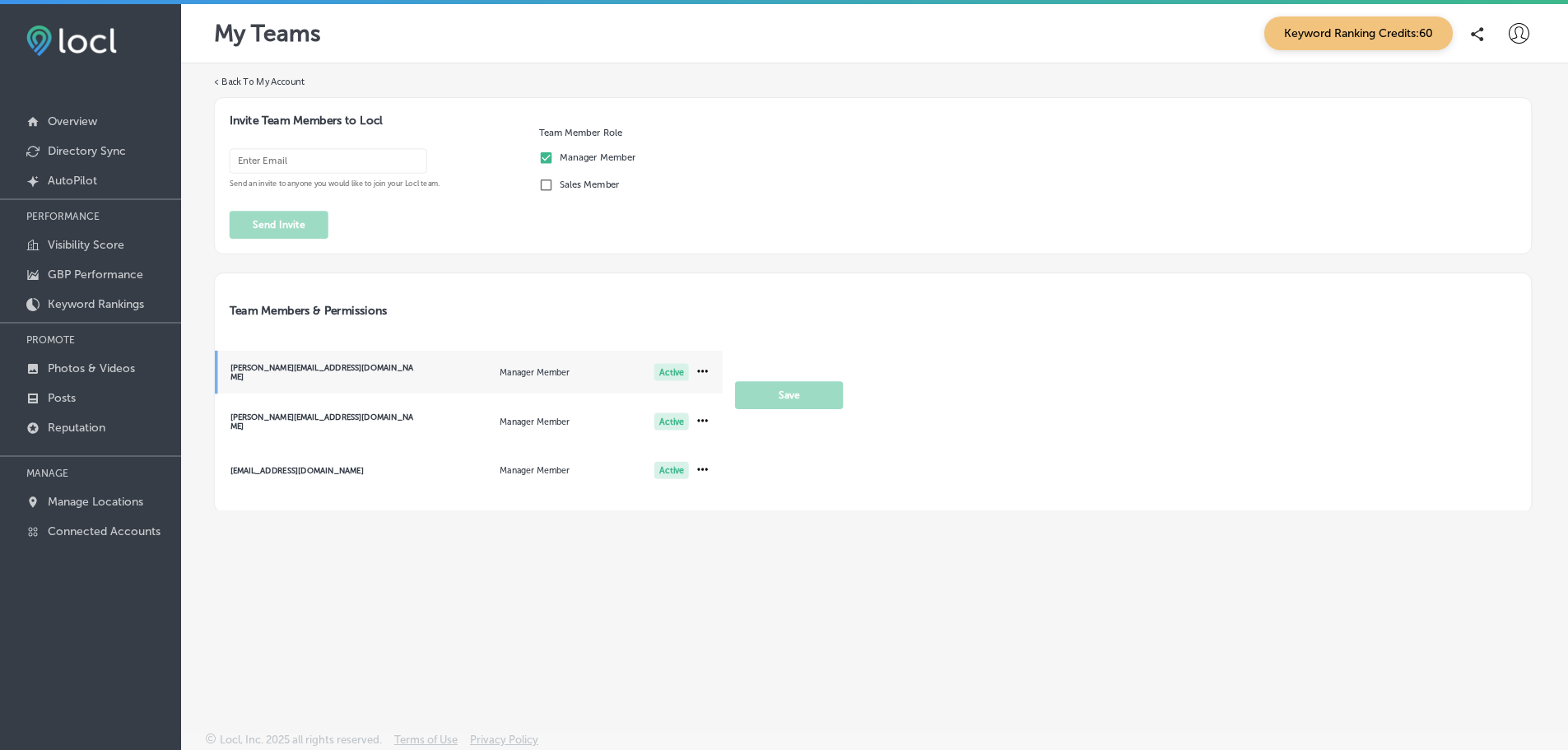
click at [298, 153] on input "email" at bounding box center [328, 161] width 198 height 25
paste input "[PERSON_NAME][EMAIL_ADDRESS][DOMAIN_NAME]"
type input "[PERSON_NAME][EMAIL_ADDRESS][DOMAIN_NAME]"
click at [277, 227] on button "Send Invite" at bounding box center [278, 224] width 99 height 28
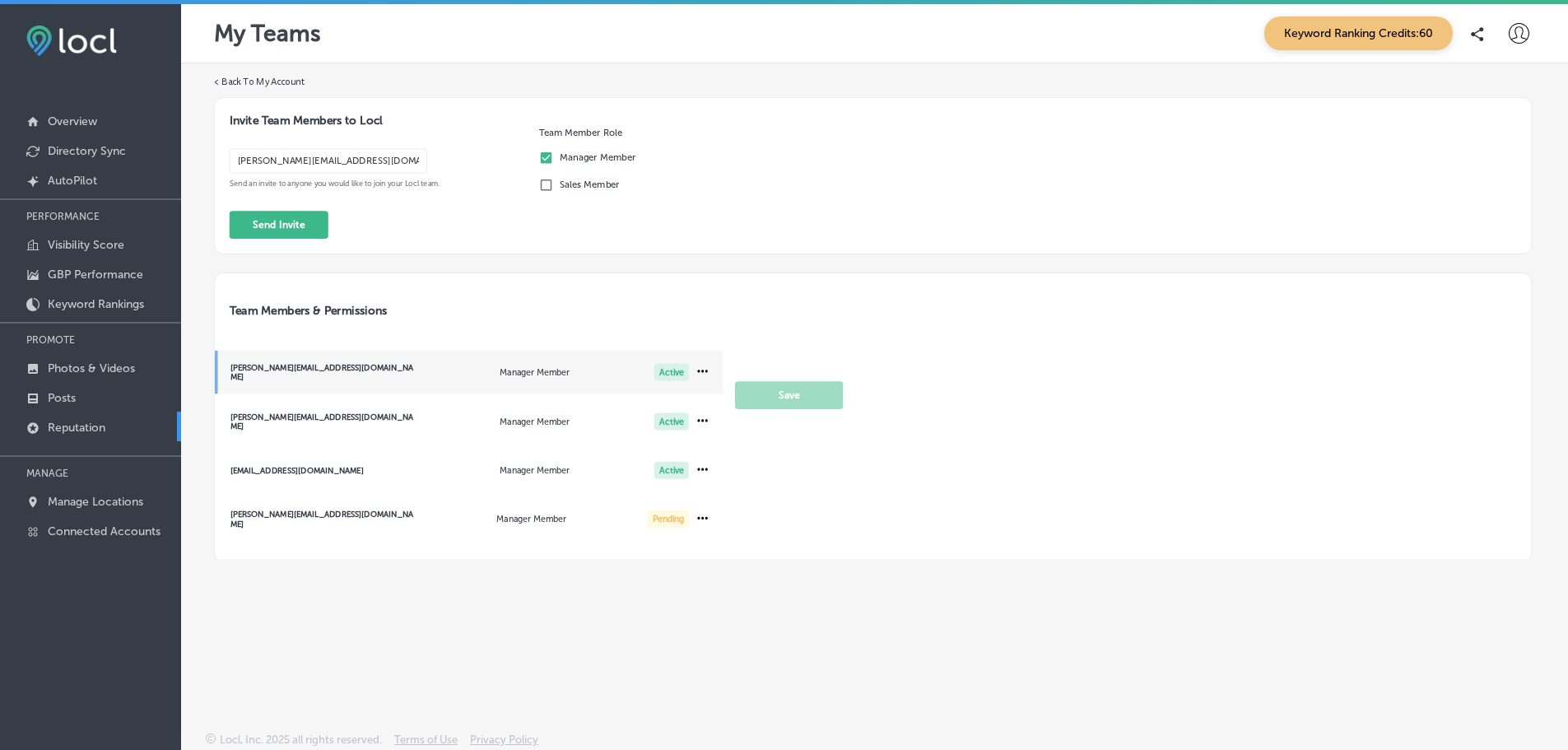
click at [96, 426] on p "Reputation" at bounding box center [77, 427] width 58 height 14
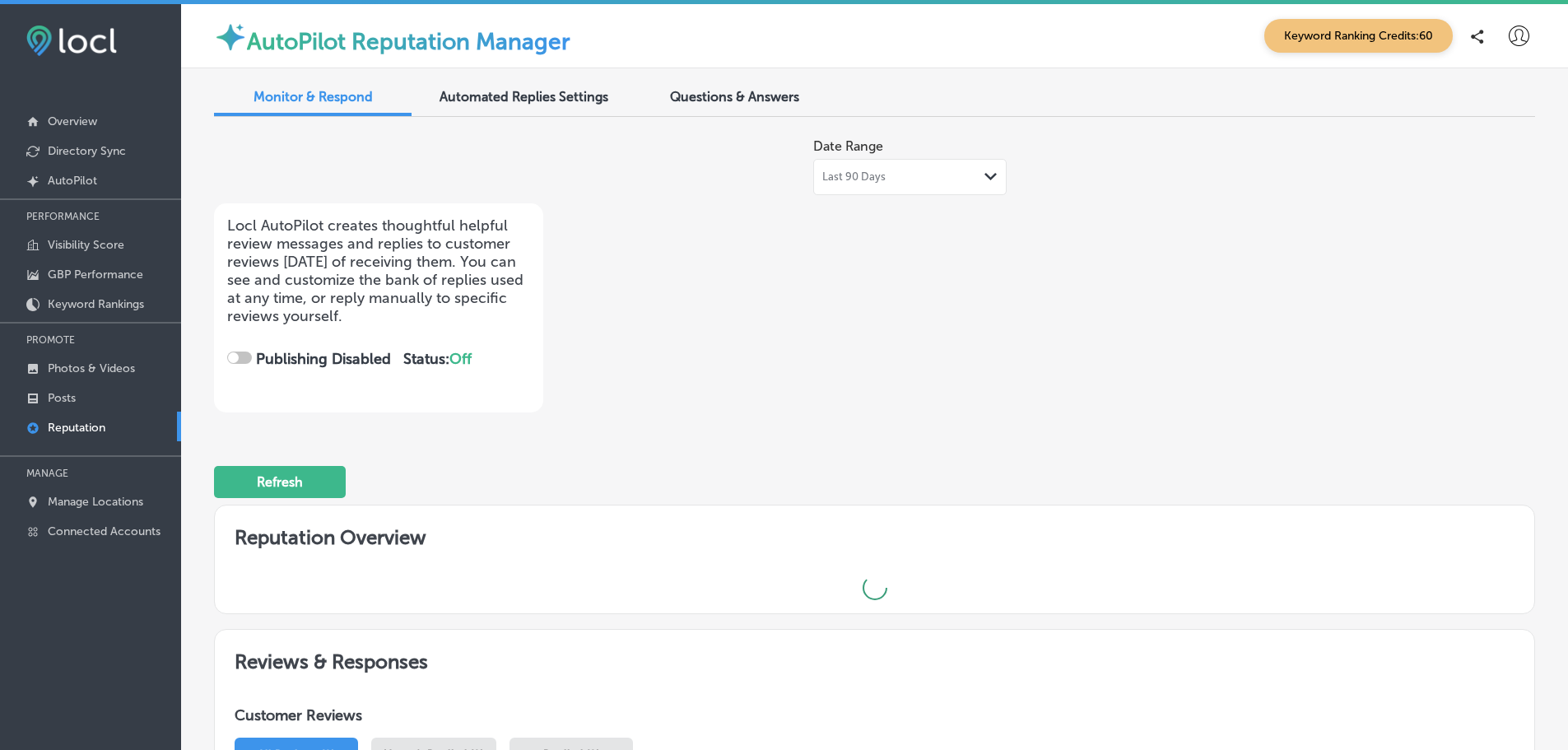
checkbox input "true"
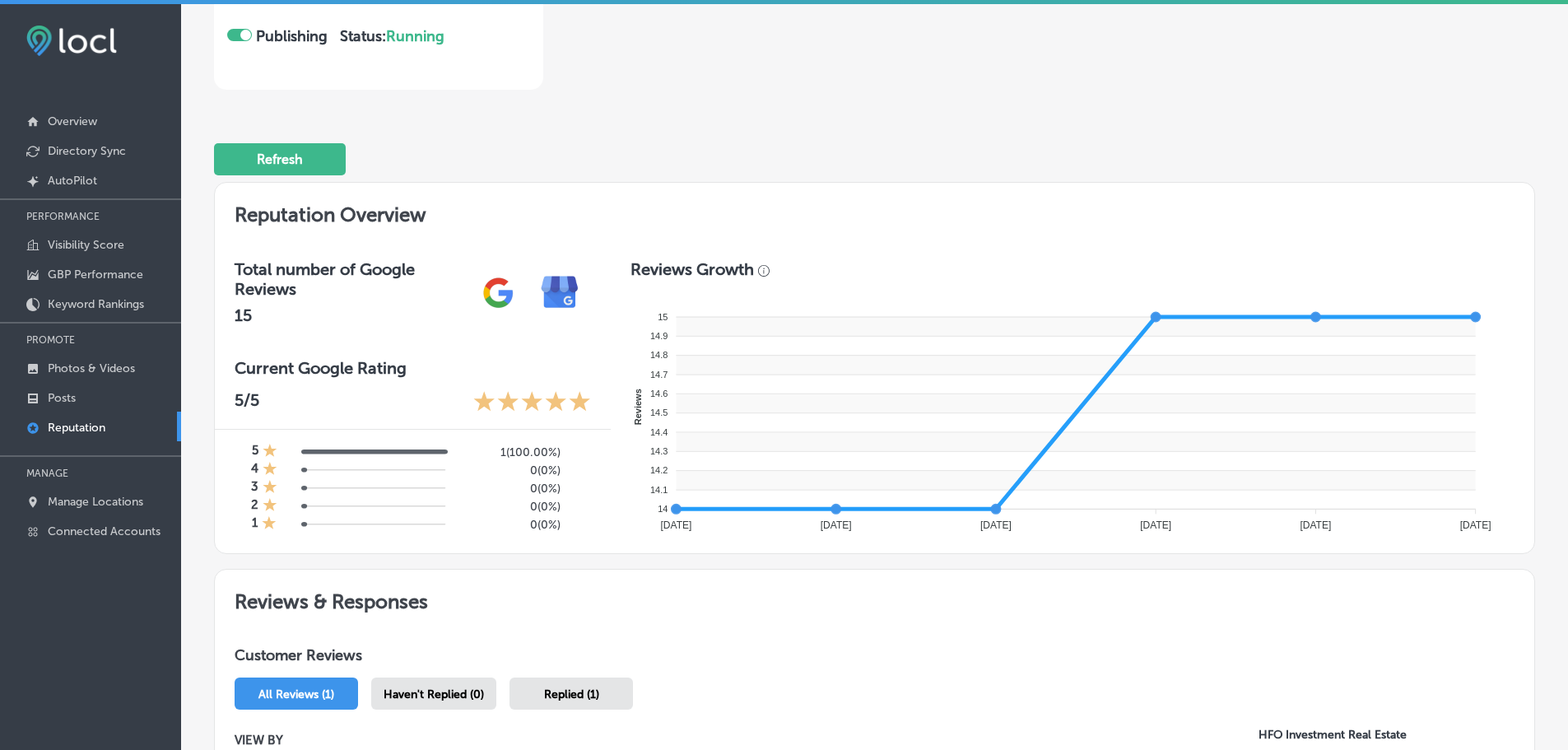
scroll to position [320, 0]
